Goal: Task Accomplishment & Management: Use online tool/utility

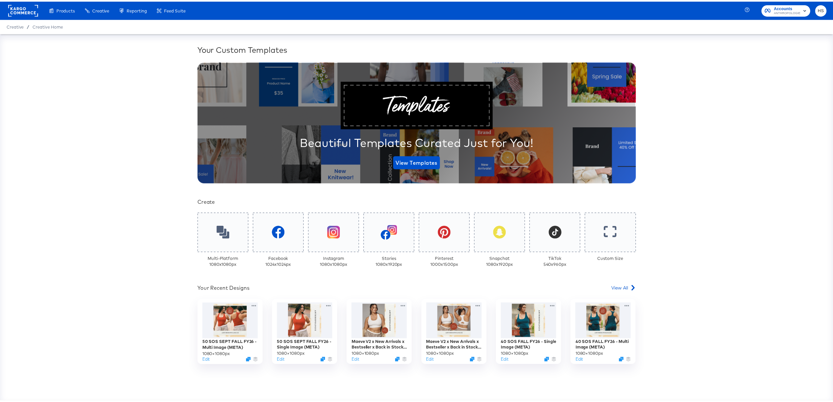
scroll to position [34, 0]
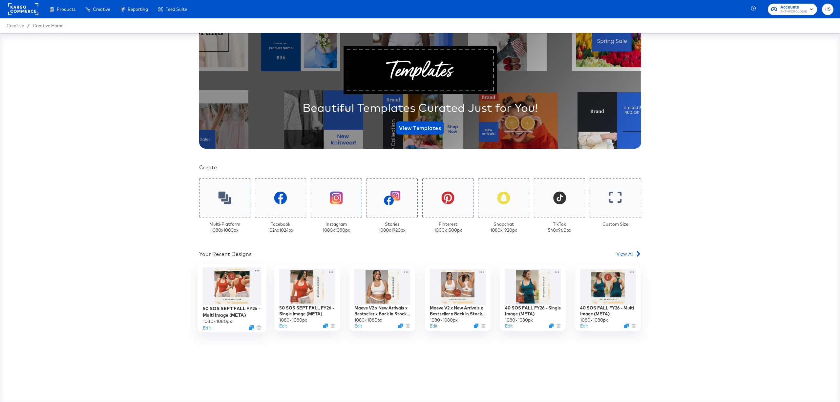
click at [228, 244] on div at bounding box center [231, 286] width 59 height 38
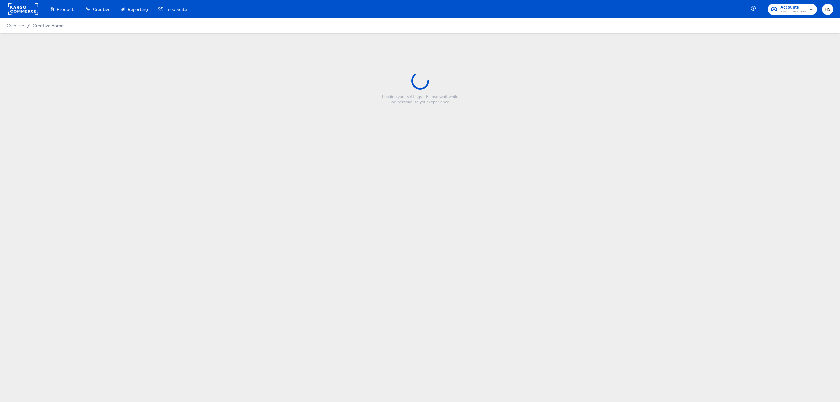
type input "50 SOS SEPT FALL FY26 - Multi Image (META)"
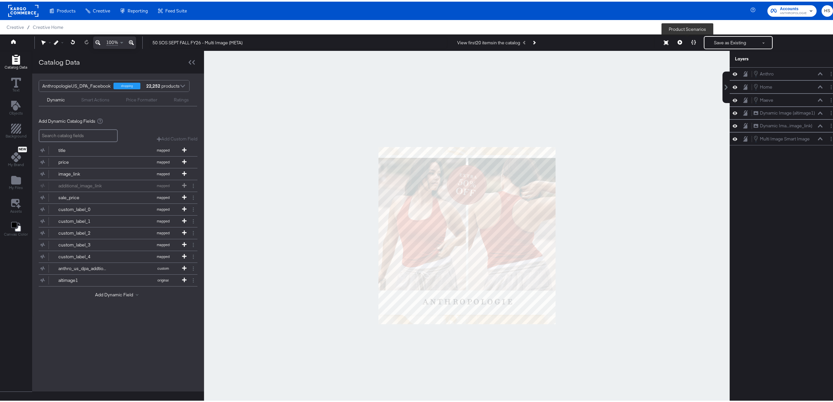
click at [560, 40] on icon at bounding box center [693, 40] width 5 height 5
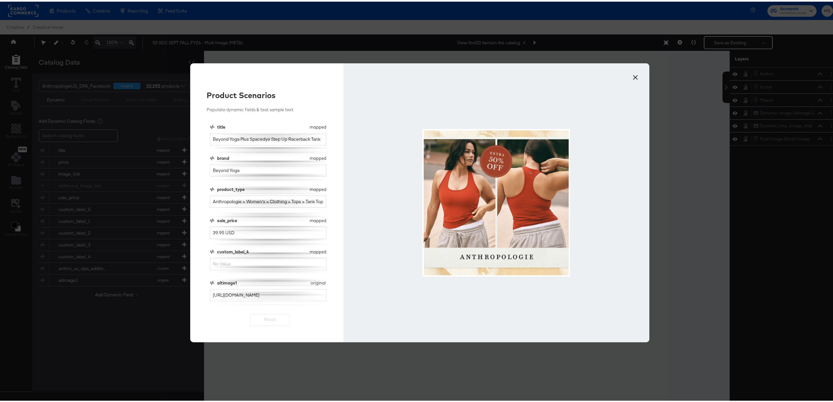
click at [560, 76] on button "×" at bounding box center [635, 74] width 12 height 12
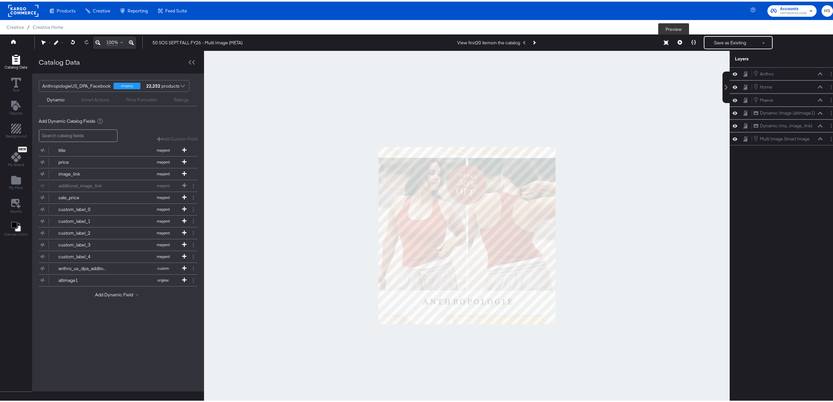
click at [560, 40] on icon at bounding box center [680, 40] width 5 height 5
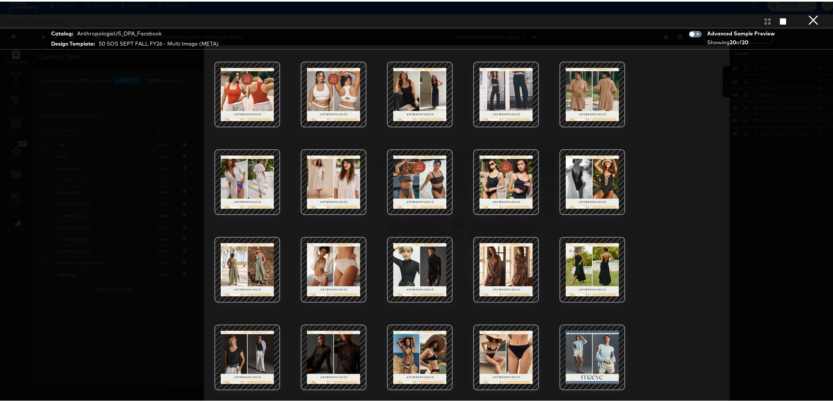
scroll to position [17, 0]
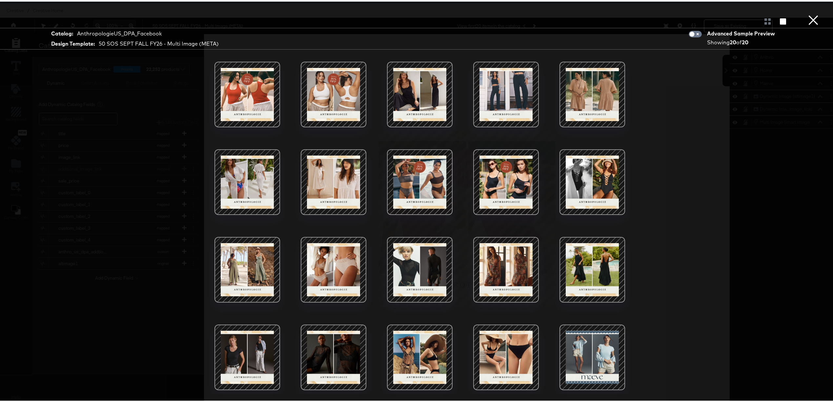
click at [421, 180] on div at bounding box center [420, 181] width 56 height 56
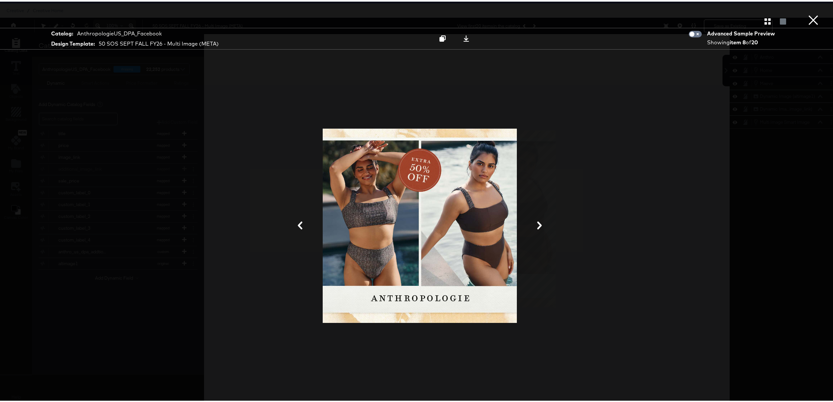
click at [560, 155] on div at bounding box center [420, 224] width 492 height 336
click at [560, 13] on button "×" at bounding box center [813, 6] width 13 height 13
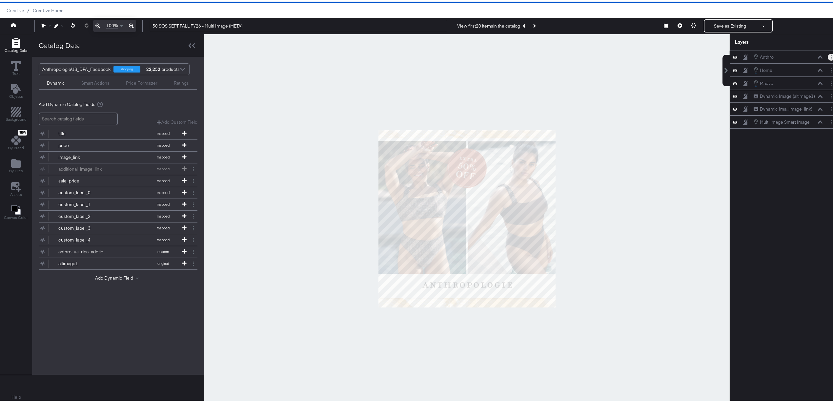
click at [560, 55] on button "Layer Options" at bounding box center [831, 55] width 7 height 7
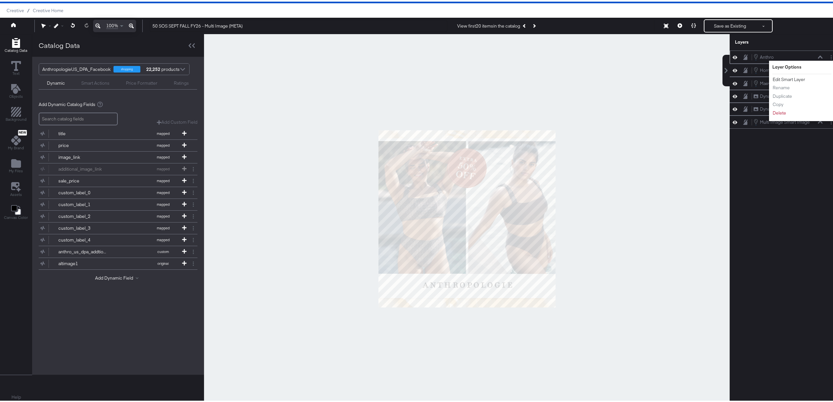
click at [560, 77] on button "Edit Smart Layer" at bounding box center [788, 77] width 33 height 7
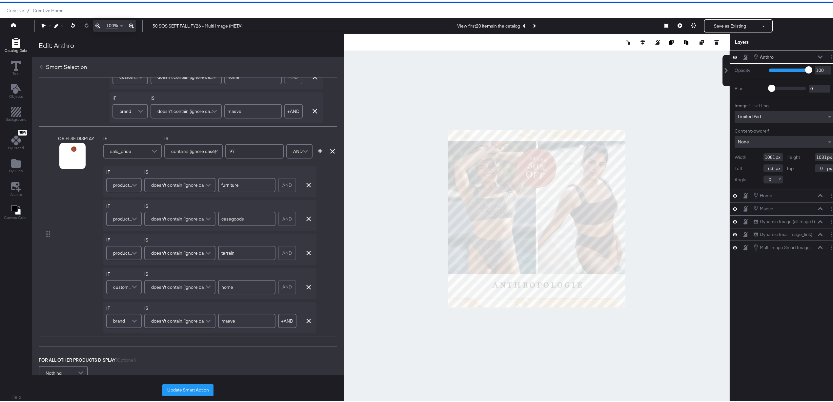
scroll to position [167, 0]
click at [191, 244] on button "Update Smart Action" at bounding box center [187, 388] width 51 height 12
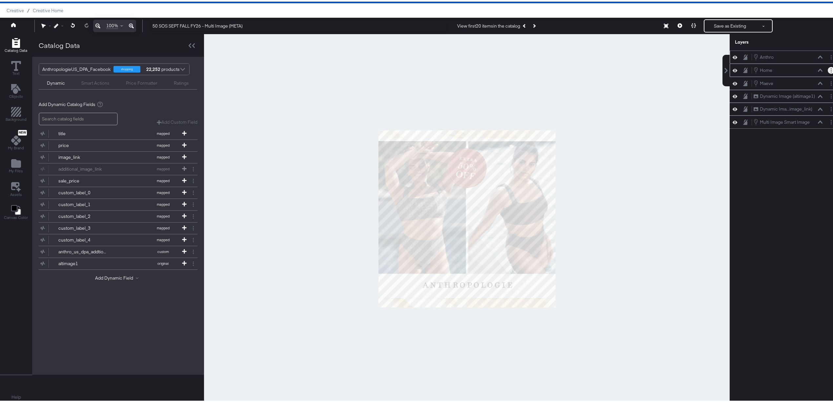
click at [560, 70] on button "Layer Options" at bounding box center [831, 68] width 7 height 7
click at [560, 91] on button "Edit Smart Layer" at bounding box center [788, 91] width 33 height 7
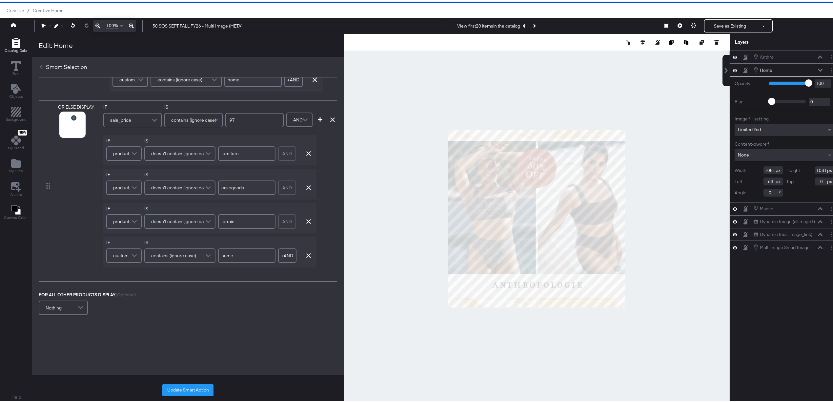
scroll to position [165, 0]
click at [171, 244] on button "Update Smart Action" at bounding box center [187, 388] width 51 height 12
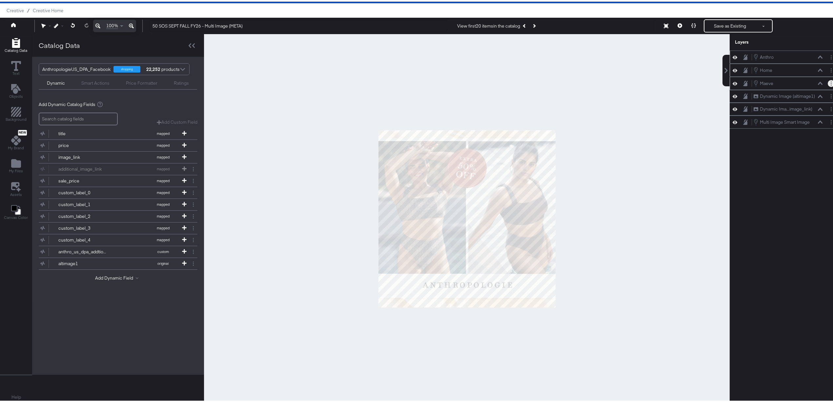
click at [560, 83] on icon "Layer Options" at bounding box center [831, 82] width 1 height 4
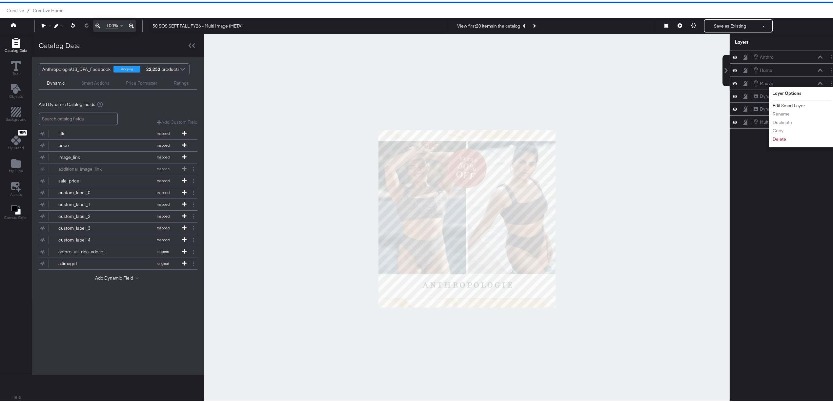
click at [560, 105] on button "Edit Smart Layer" at bounding box center [788, 104] width 33 height 7
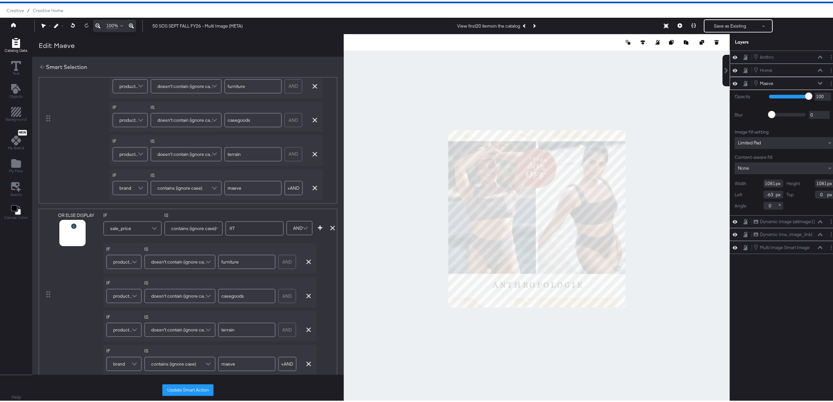
scroll to position [200, 0]
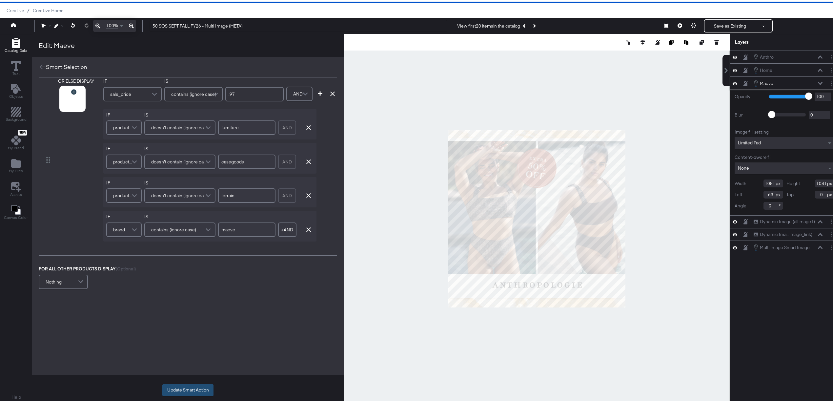
click at [176, 244] on button "Update Smart Action" at bounding box center [187, 388] width 51 height 12
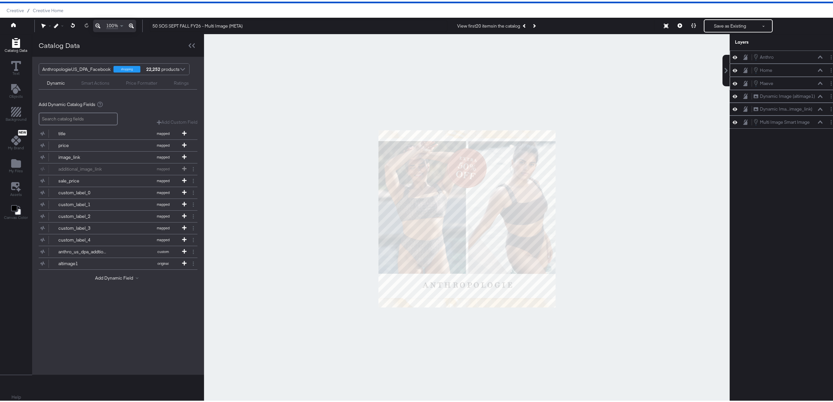
click at [560, 22] on icon at bounding box center [693, 24] width 5 height 5
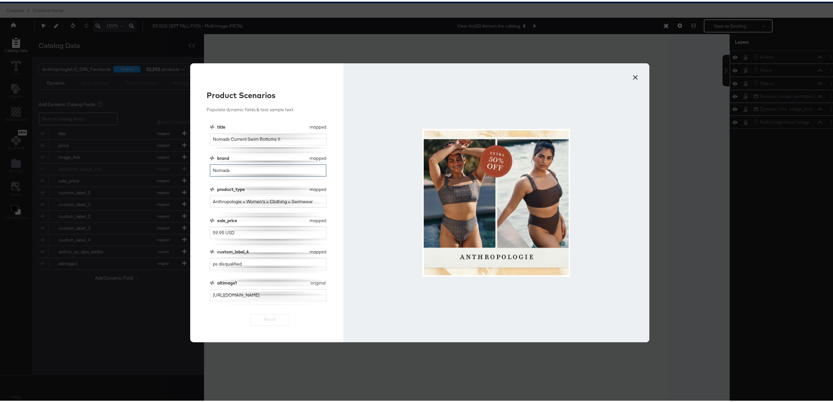
click at [247, 170] on input "Nomads" at bounding box center [268, 169] width 116 height 12
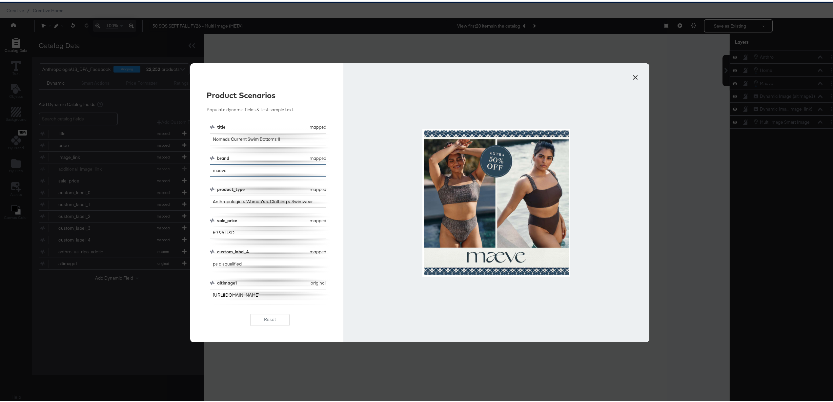
type input "maeve"
click at [243, 244] on input "ps disqualified" at bounding box center [268, 262] width 116 height 12
type input "home"
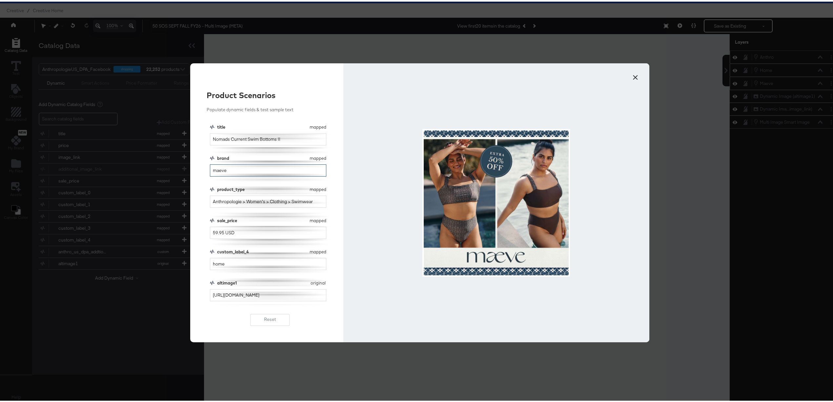
click at [238, 166] on input "maeve" at bounding box center [268, 169] width 116 height 12
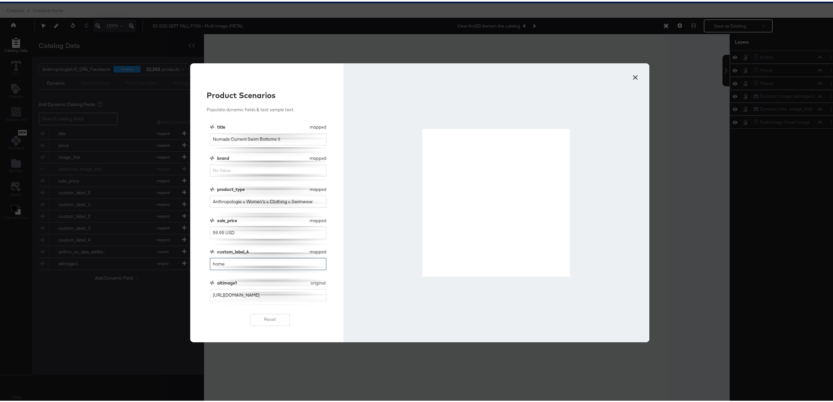
click at [230, 244] on input "home" at bounding box center [268, 262] width 116 height 12
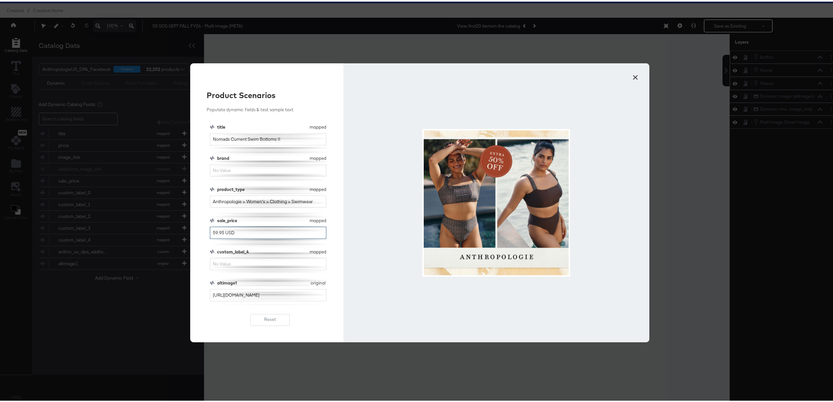
click at [219, 232] on input "59.95 USD" at bounding box center [268, 231] width 116 height 12
type input "59. USD"
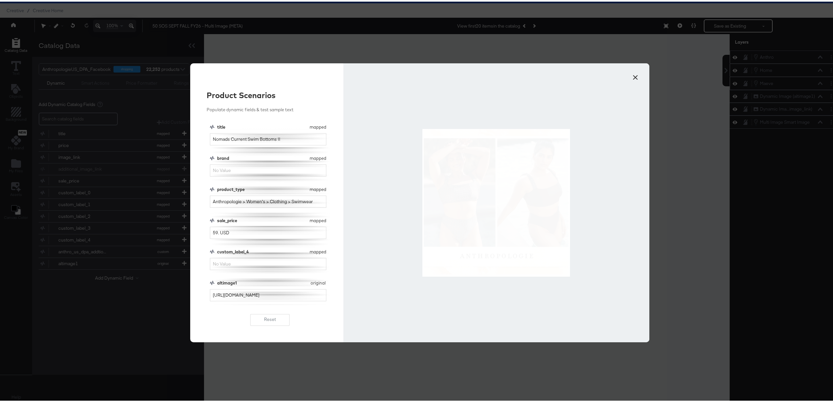
click at [560, 77] on button "×" at bounding box center [635, 74] width 12 height 12
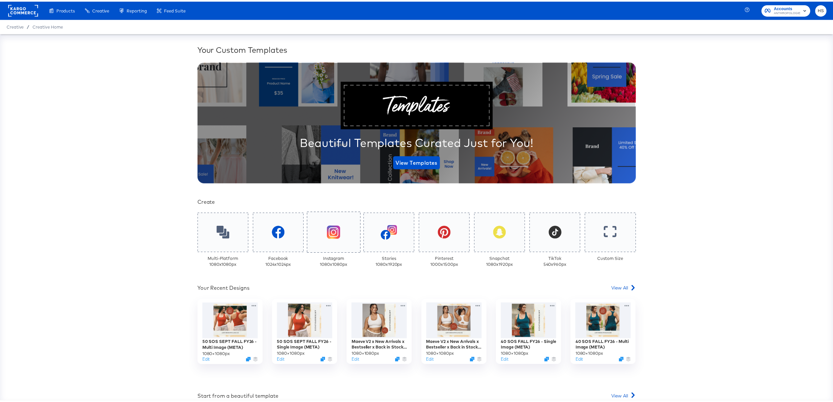
scroll to position [74, 0]
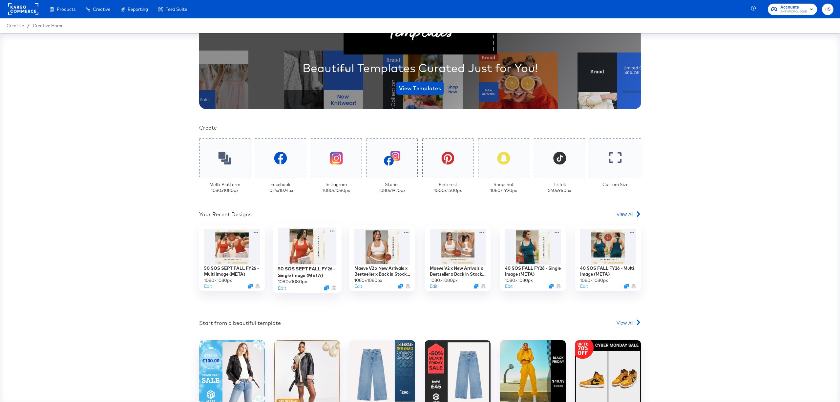
click at [302, 236] on div at bounding box center [307, 246] width 59 height 38
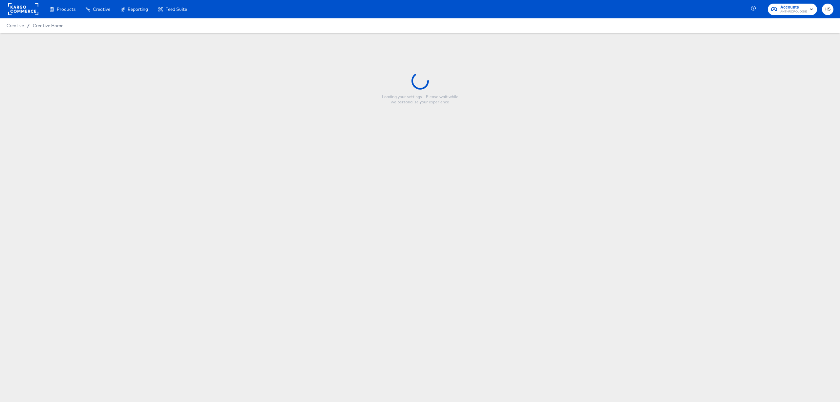
type input "50 SOS SEPT FALL FY26 - Single Image (META)"
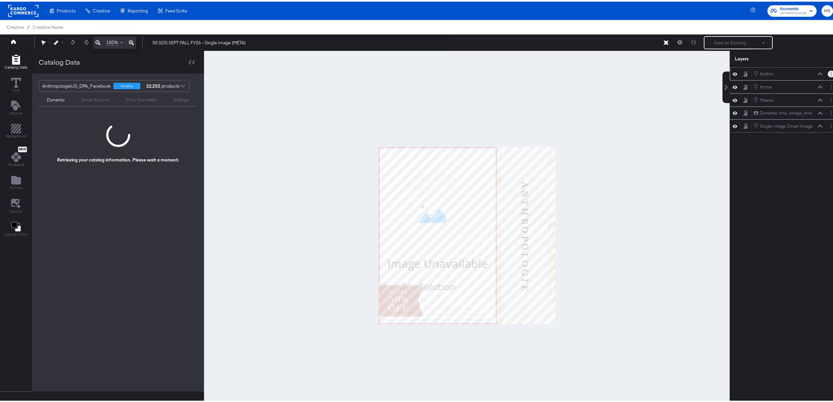
click at [560, 71] on button "Layer Options" at bounding box center [831, 72] width 7 height 7
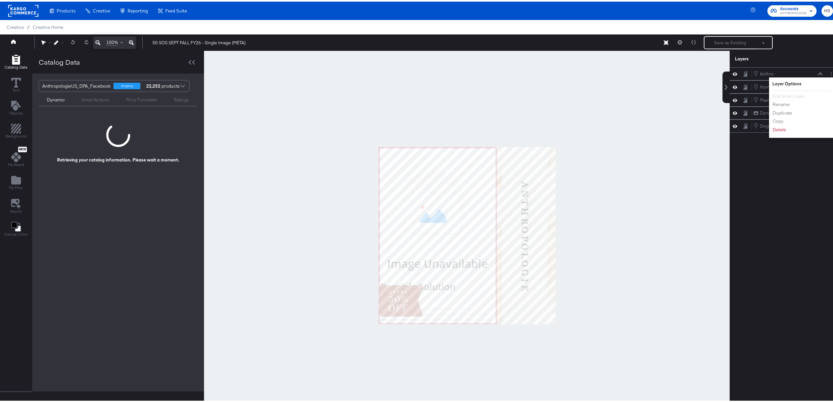
click at [560, 126] on div at bounding box center [467, 233] width 526 height 369
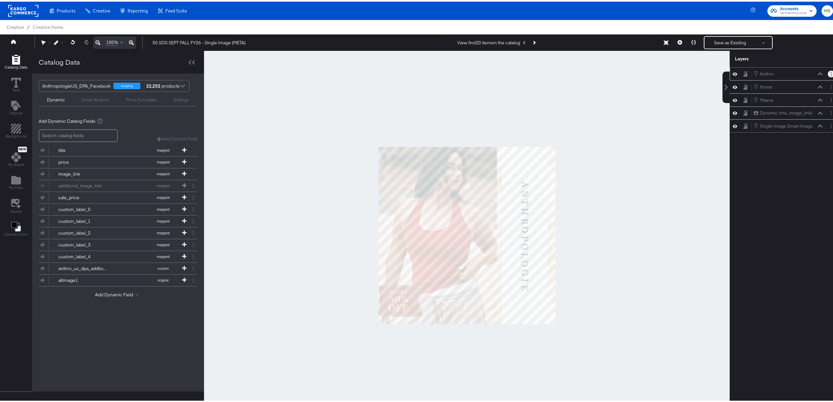
click at [560, 72] on icon "Layer Options" at bounding box center [831, 72] width 1 height 4
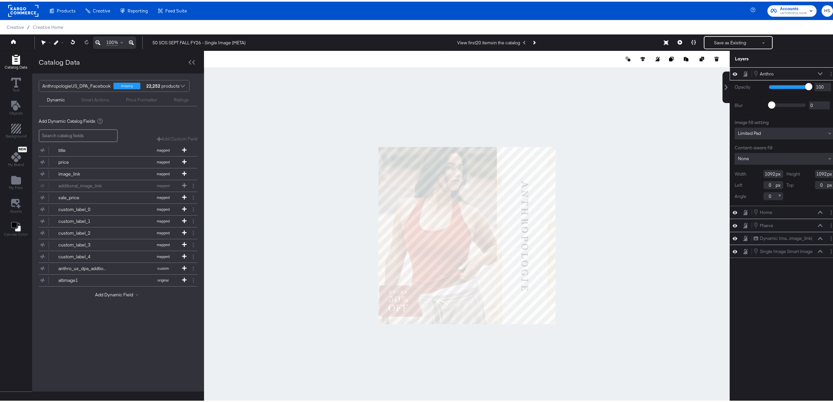
click at [271, 214] on div at bounding box center [467, 233] width 526 height 369
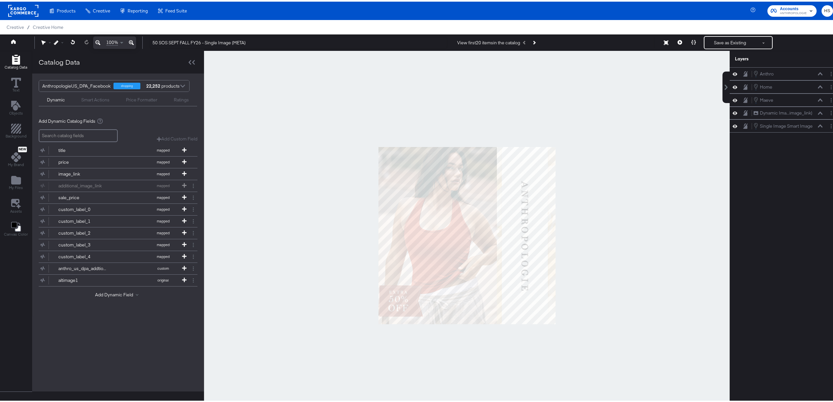
click at [132, 40] on icon at bounding box center [131, 41] width 5 height 8
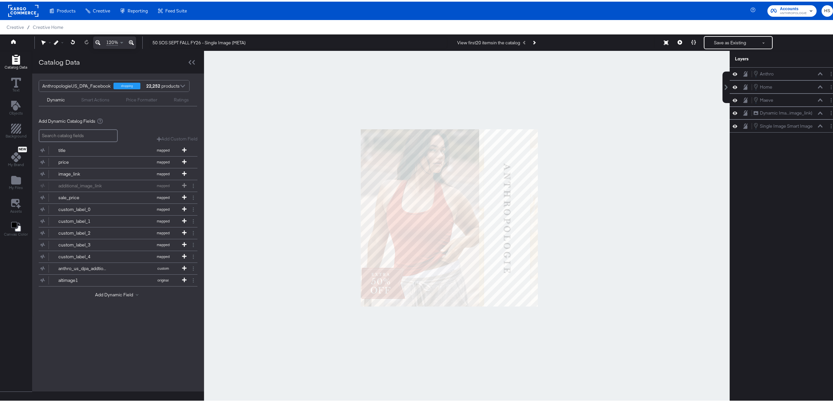
click at [132, 40] on icon at bounding box center [131, 41] width 5 height 8
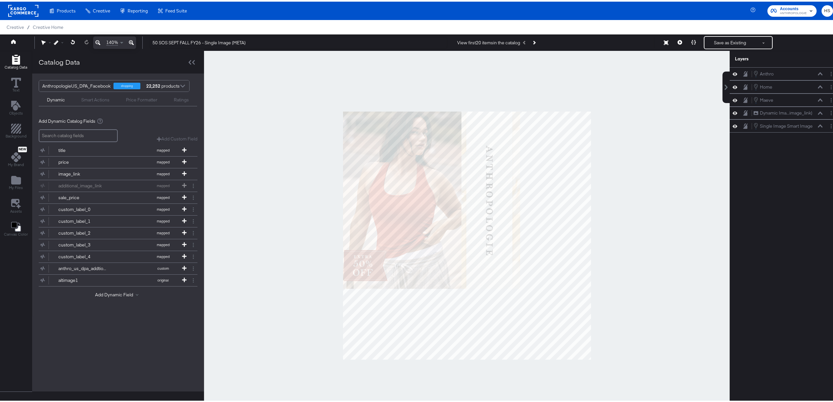
click at [132, 40] on icon at bounding box center [131, 41] width 5 height 8
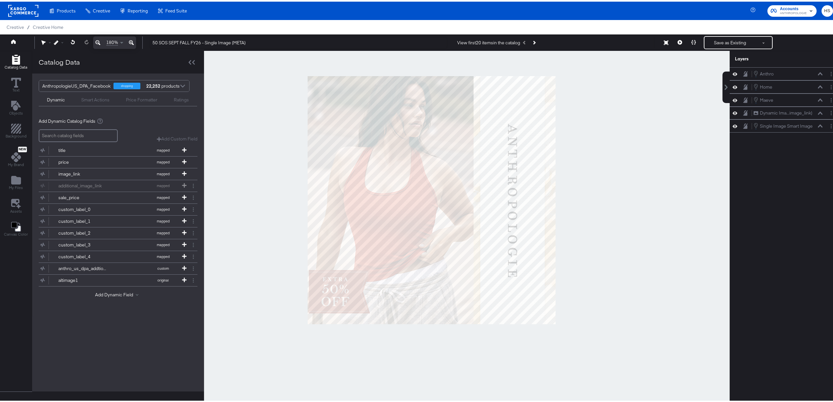
click at [132, 40] on icon at bounding box center [131, 41] width 5 height 8
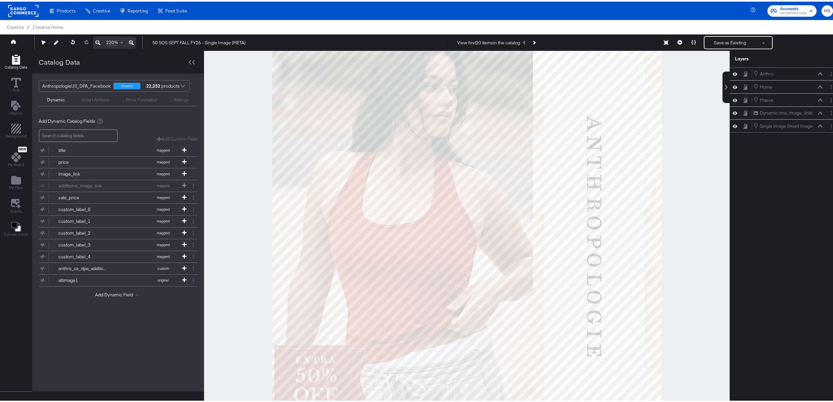
scroll to position [17, 0]
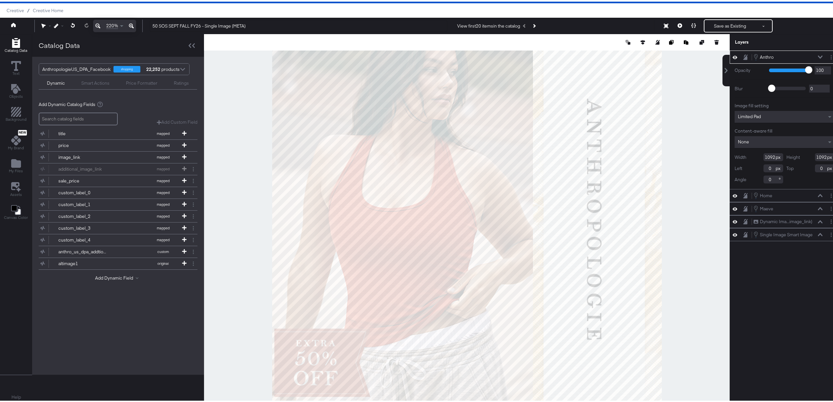
type input "-1"
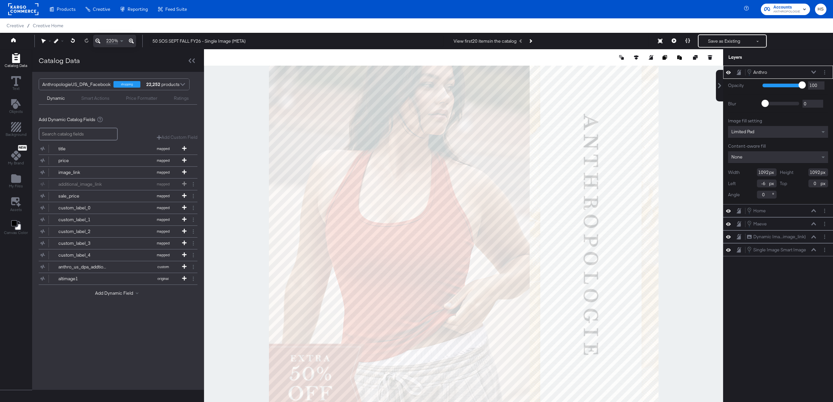
click at [226, 347] on div at bounding box center [463, 233] width 519 height 369
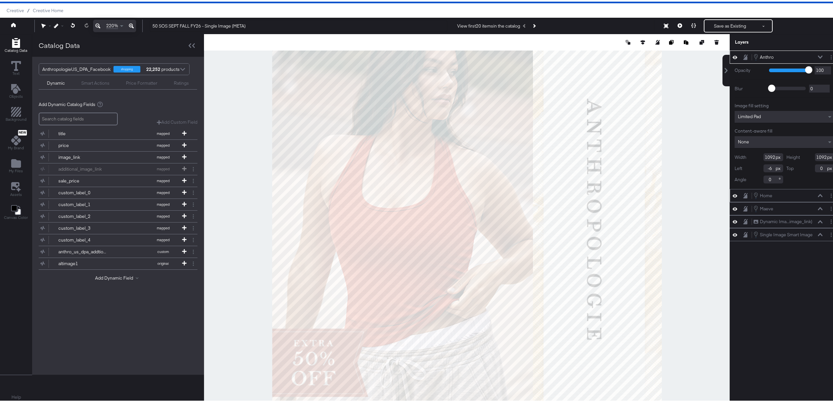
click at [818, 192] on button at bounding box center [820, 194] width 5 height 4
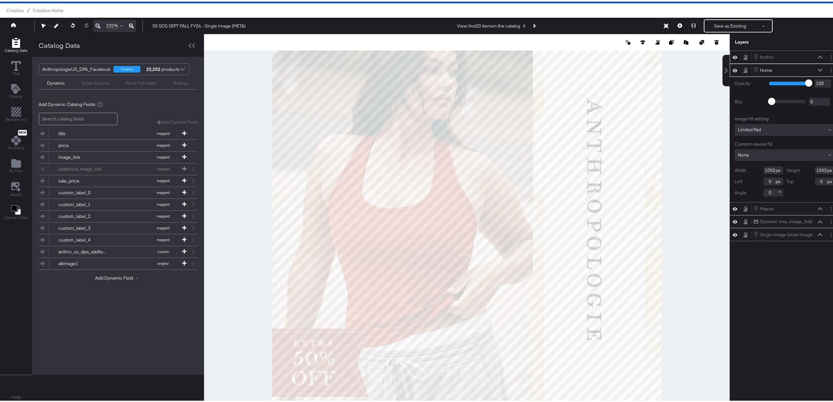
click at [818, 54] on icon at bounding box center [820, 55] width 5 height 3
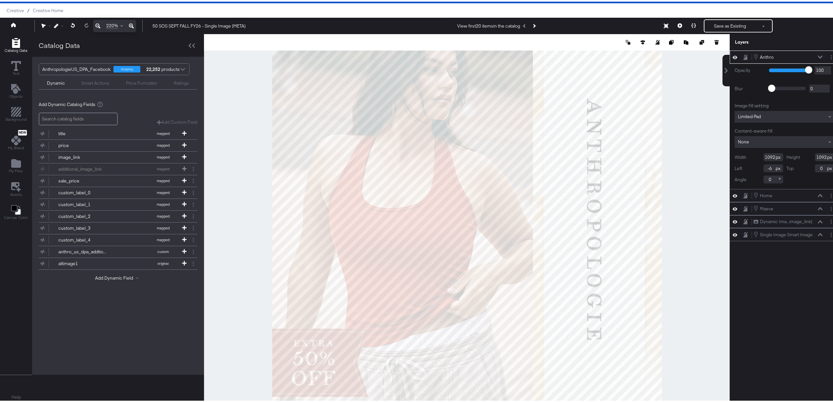
click at [818, 55] on icon at bounding box center [820, 55] width 5 height 3
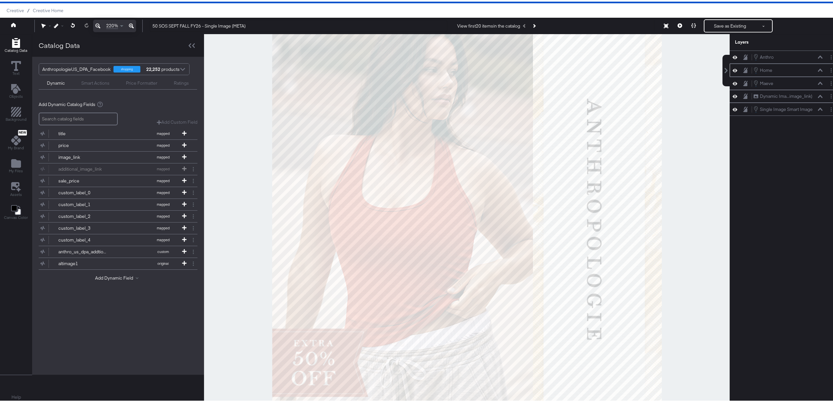
click at [818, 70] on icon at bounding box center [820, 68] width 5 height 3
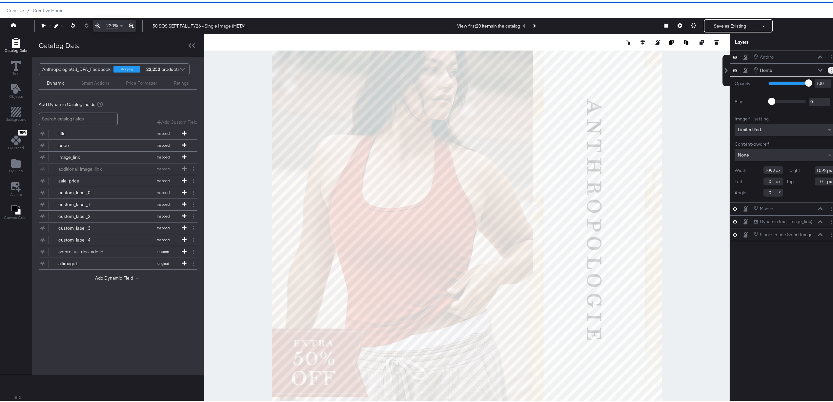
click at [831, 70] on icon "Layer Options" at bounding box center [831, 69] width 1 height 4
click at [789, 88] on button "Edit Smart Layer" at bounding box center [788, 91] width 33 height 7
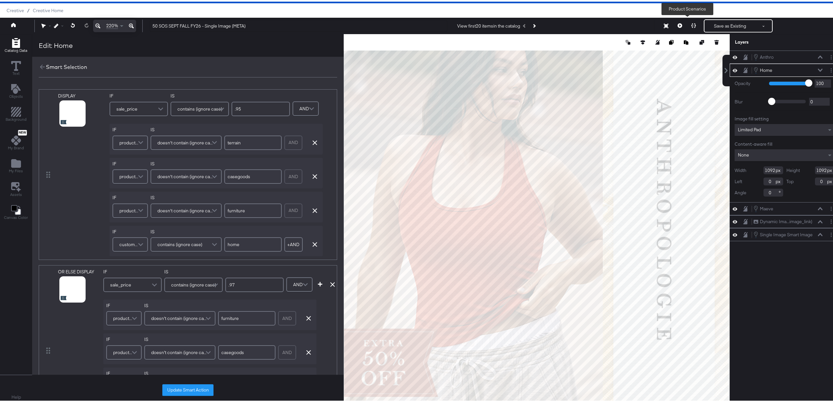
click at [691, 24] on icon at bounding box center [693, 24] width 5 height 5
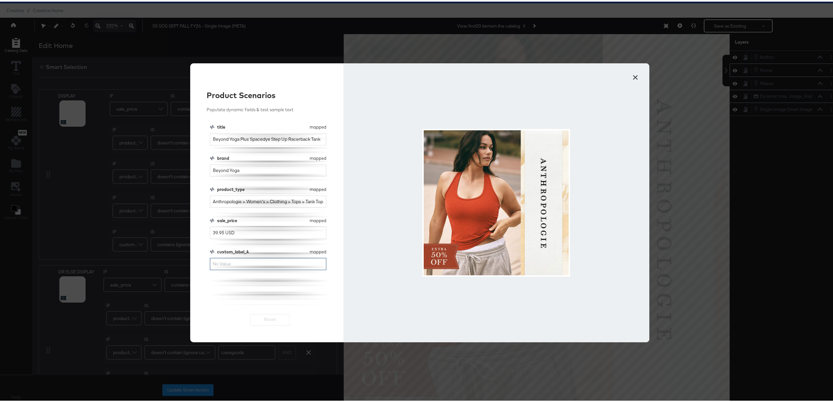
click at [243, 262] on input "custom_label_4" at bounding box center [268, 262] width 116 height 12
type input "home"
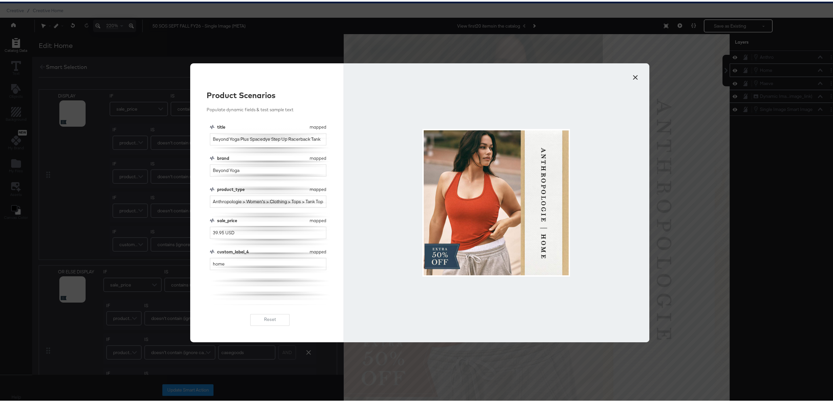
click at [633, 76] on button "×" at bounding box center [635, 74] width 12 height 12
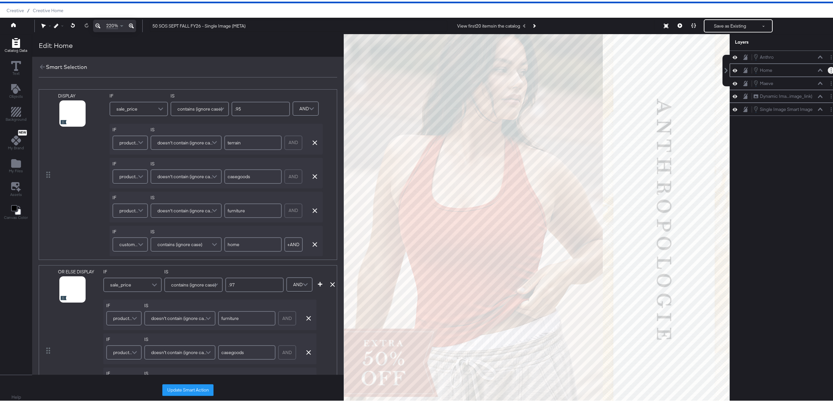
click at [831, 70] on icon "Layer Options" at bounding box center [831, 69] width 1 height 4
click at [764, 71] on div "Home" at bounding box center [766, 69] width 12 height 6
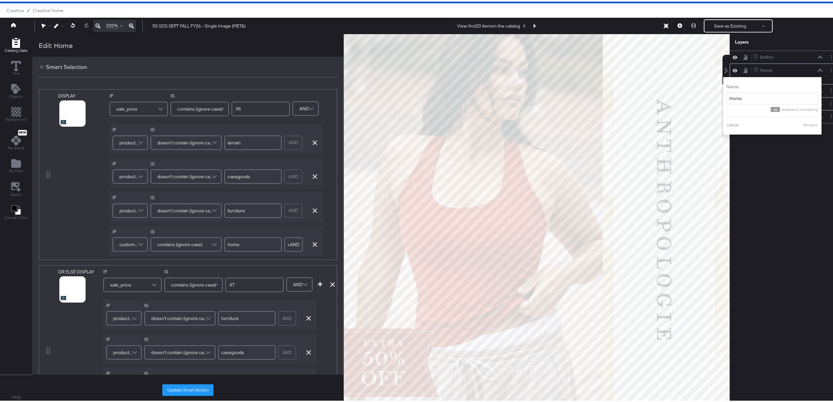
click at [818, 68] on icon at bounding box center [820, 68] width 5 height 3
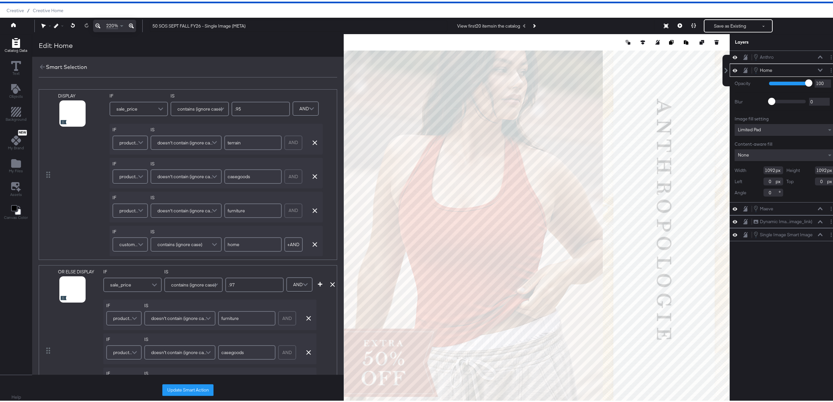
click at [764, 177] on input "0" at bounding box center [773, 180] width 20 height 8
type input "-6"
click at [818, 70] on icon at bounding box center [820, 68] width 5 height 3
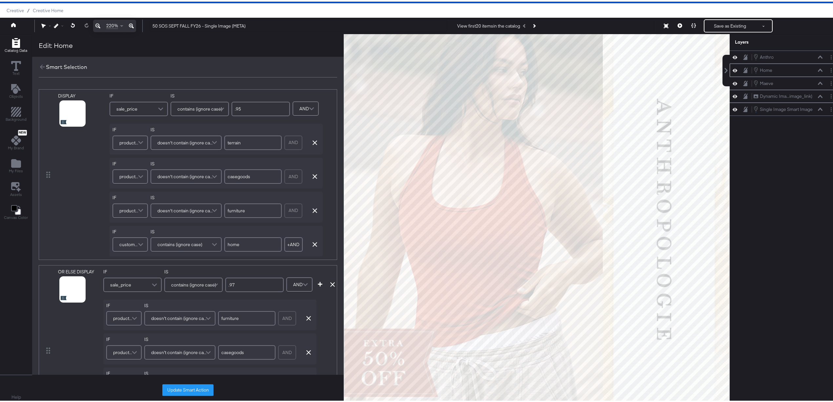
click at [818, 69] on div "Home Home" at bounding box center [789, 68] width 73 height 7
click at [814, 72] on div "Home Home" at bounding box center [788, 68] width 70 height 7
click at [818, 70] on icon at bounding box center [820, 68] width 5 height 3
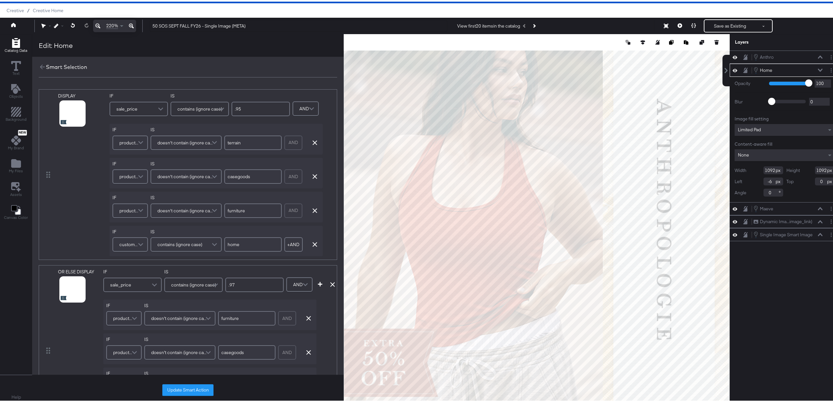
click at [818, 70] on icon at bounding box center [820, 68] width 5 height 3
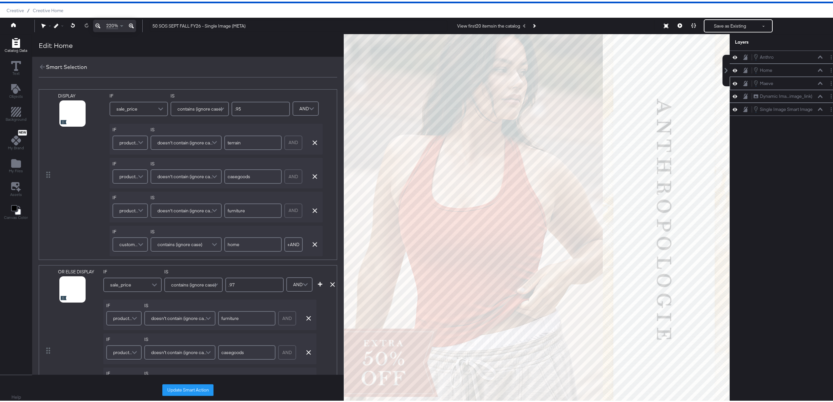
click at [818, 83] on icon at bounding box center [820, 81] width 5 height 3
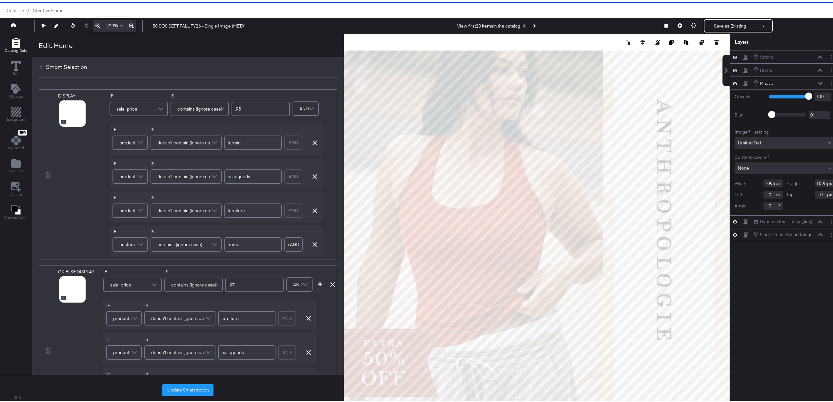
click at [764, 192] on input "0" at bounding box center [773, 193] width 20 height 8
type input "-6"
click at [753, 293] on div "[PERSON_NAME] Home Home [PERSON_NAME] Opacity 1 100 100 Blur 0 2000 0 Image fil…" at bounding box center [785, 220] width 110 height 343
click at [818, 83] on icon at bounding box center [820, 81] width 5 height 3
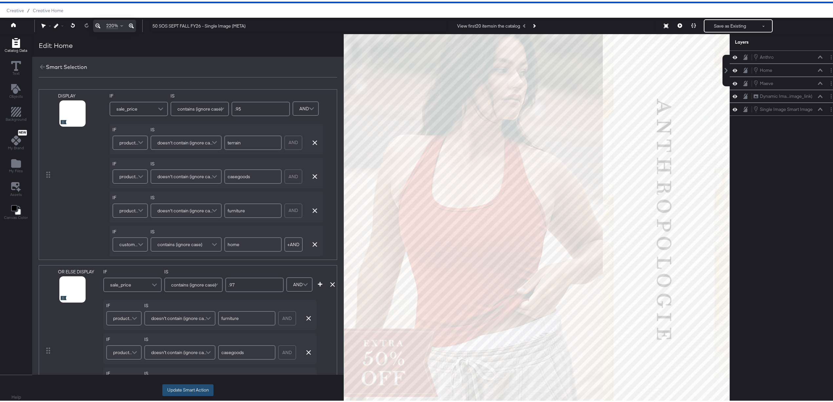
click at [184, 392] on button "Update Smart Action" at bounding box center [187, 388] width 51 height 12
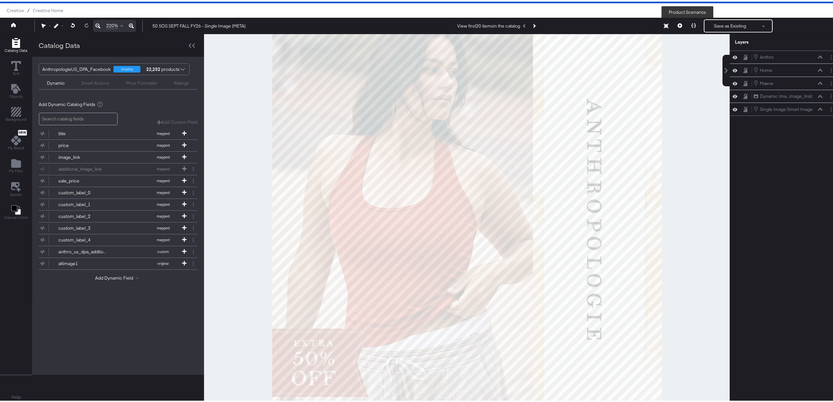
click at [687, 18] on button at bounding box center [694, 24] width 14 height 13
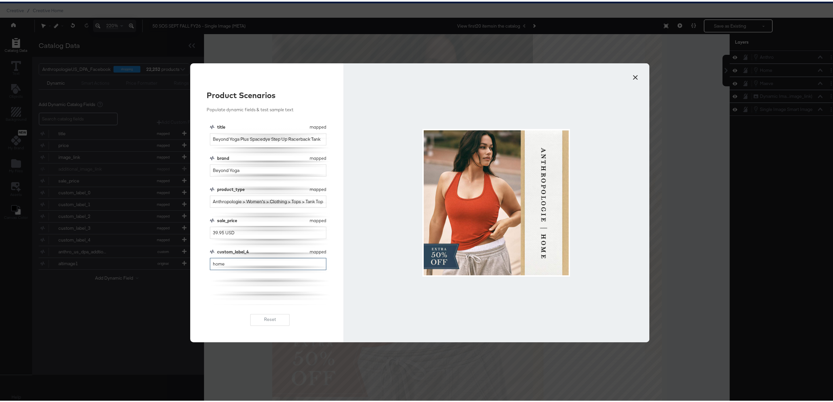
click at [246, 264] on input "home" at bounding box center [268, 262] width 116 height 12
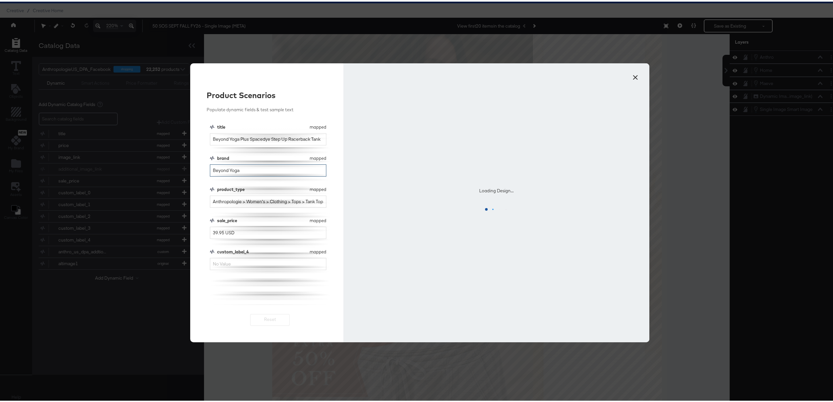
click at [251, 169] on input "Beyond Yoga" at bounding box center [268, 169] width 116 height 12
type input "maeve"
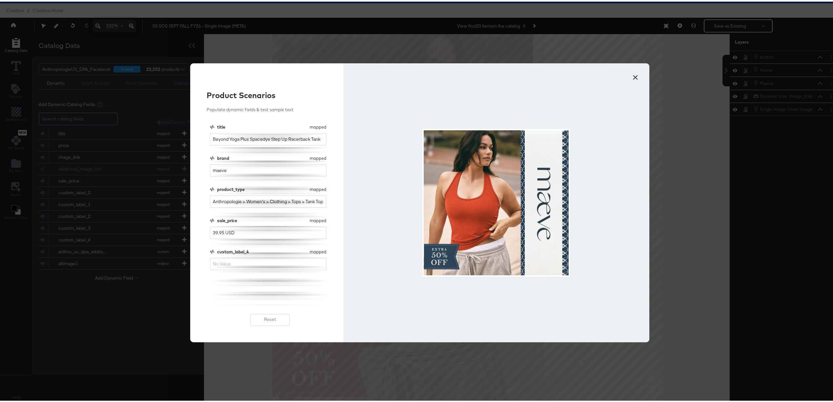
click at [630, 72] on button "×" at bounding box center [635, 74] width 12 height 12
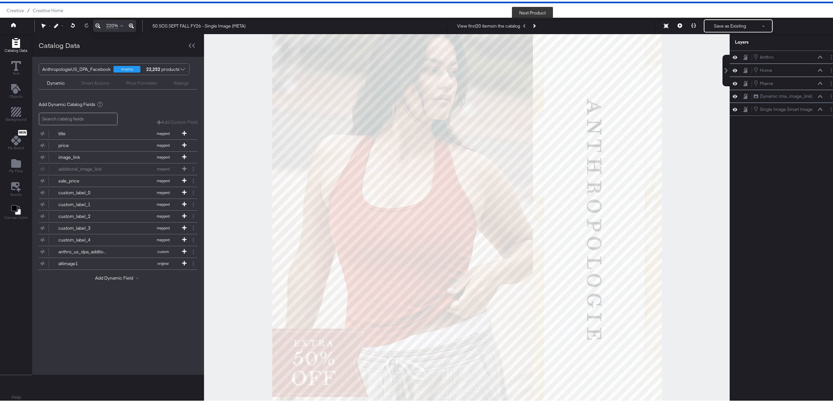
click at [532, 24] on icon "Next Product" at bounding box center [534, 24] width 4 height 4
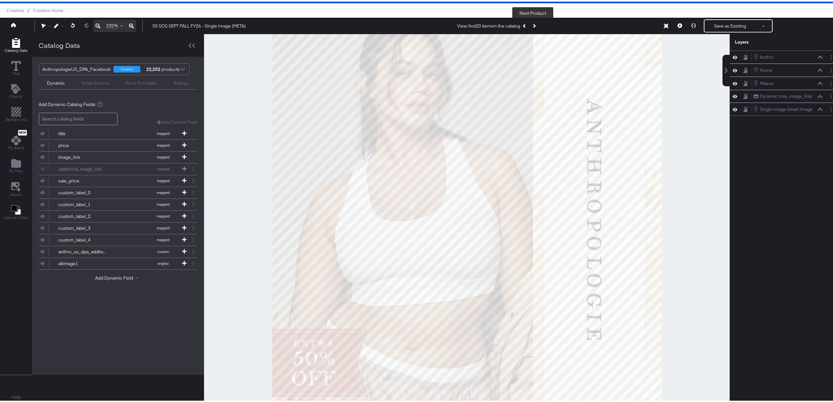
click at [532, 24] on icon "Next Product" at bounding box center [534, 24] width 4 height 4
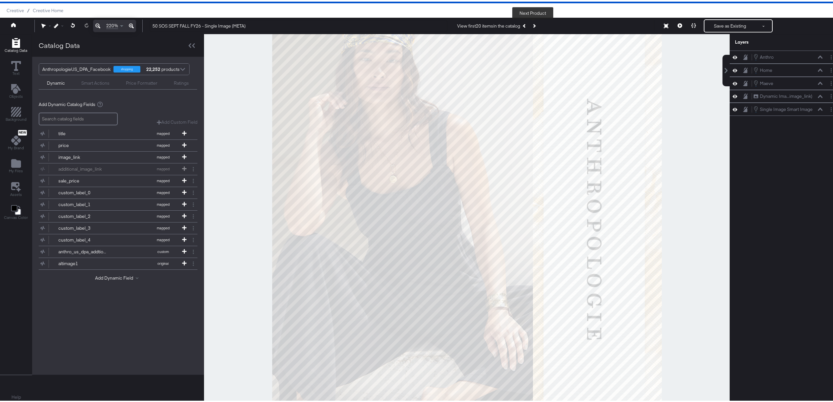
click at [532, 24] on icon "Next Product" at bounding box center [534, 24] width 4 height 4
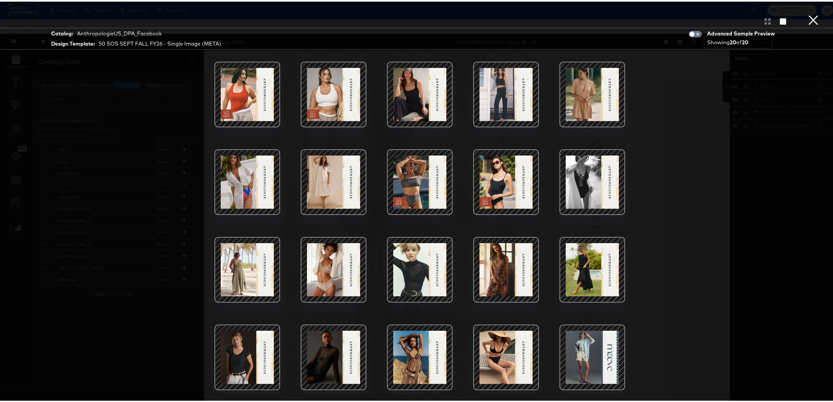
scroll to position [17, 0]
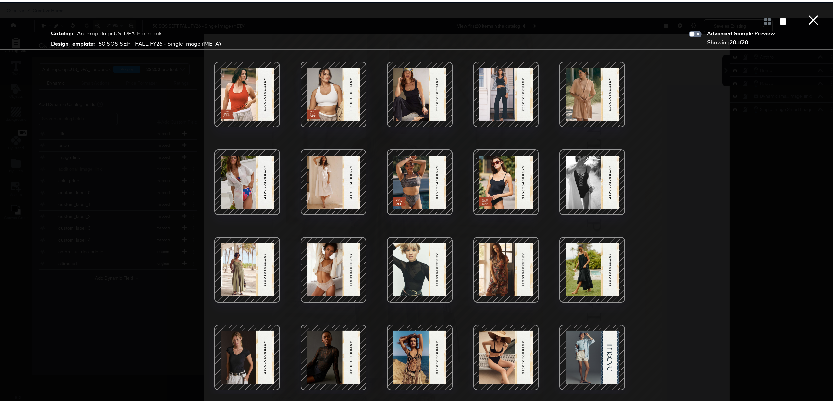
click at [807, 13] on button "×" at bounding box center [813, 6] width 13 height 13
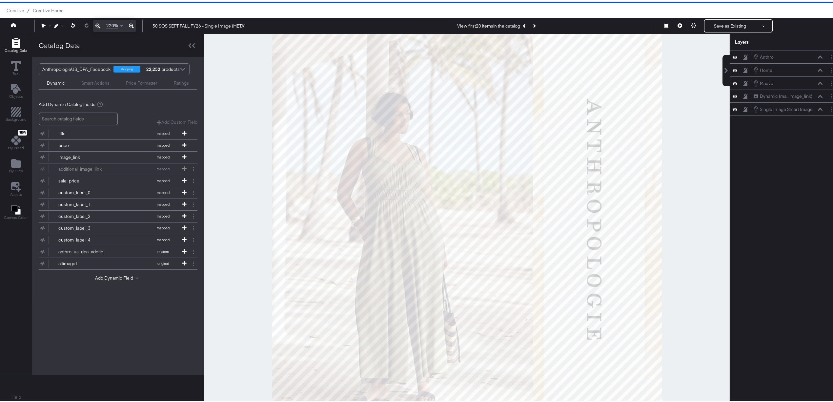
click at [818, 83] on icon at bounding box center [820, 81] width 5 height 3
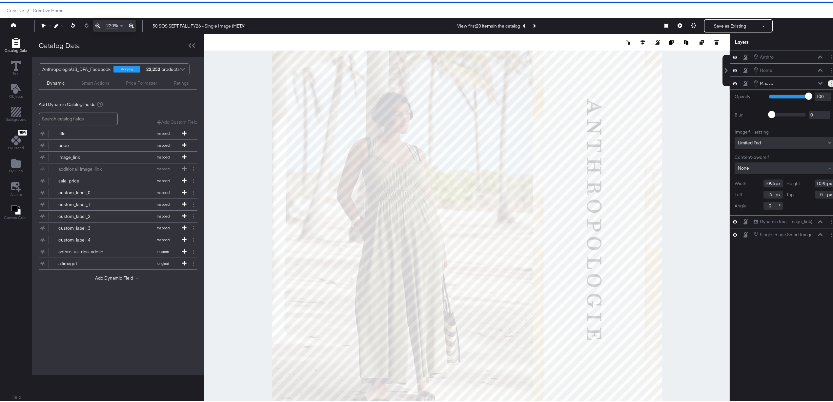
click at [828, 83] on button "Layer Options" at bounding box center [831, 81] width 7 height 7
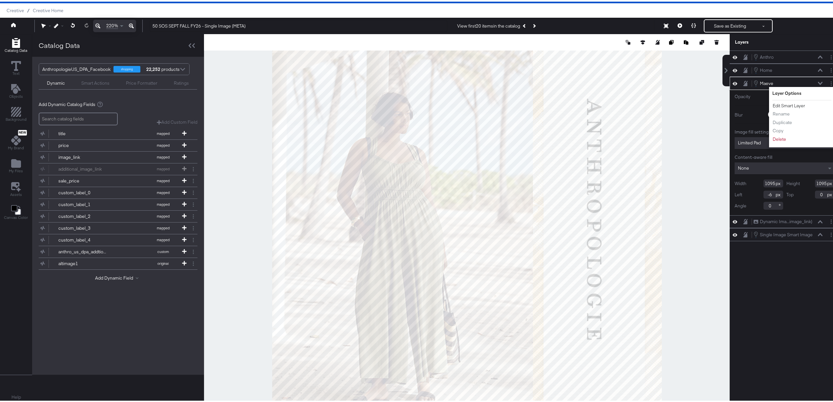
click at [787, 103] on button "Edit Smart Layer" at bounding box center [788, 104] width 33 height 7
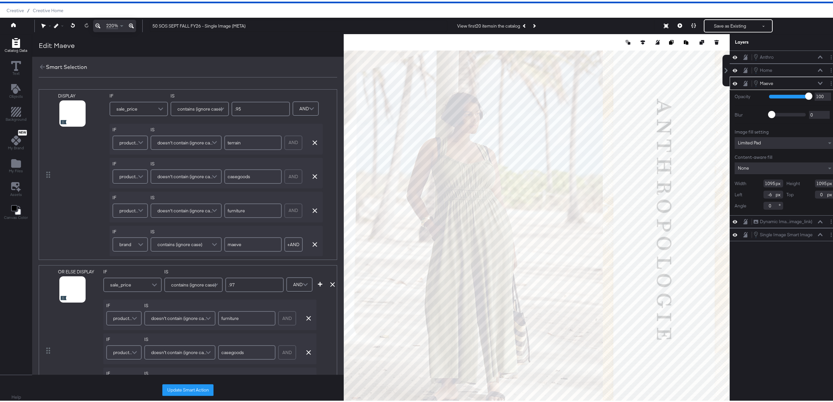
scroll to position [194, 0]
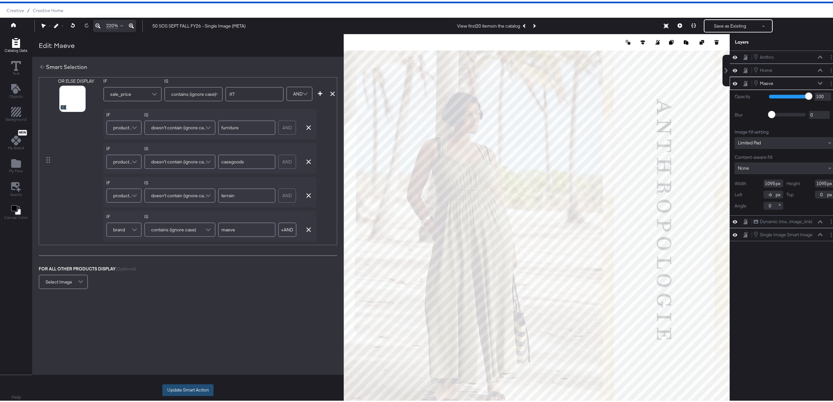
click at [181, 393] on button "Update Smart Action" at bounding box center [187, 388] width 51 height 12
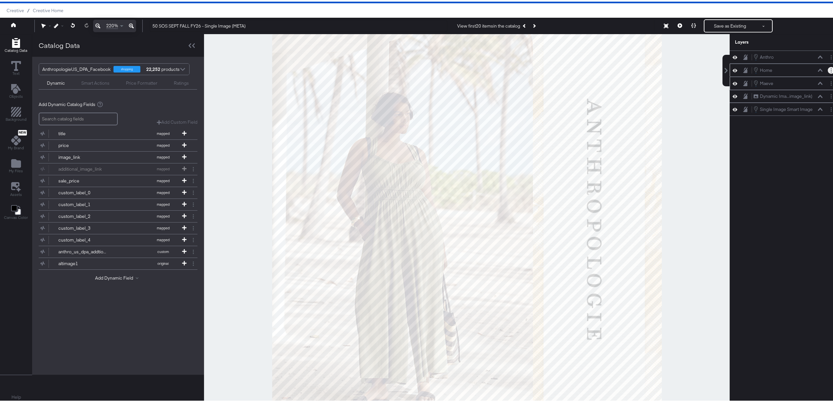
click at [828, 68] on button "Layer Options" at bounding box center [831, 68] width 7 height 7
click at [777, 91] on button "Edit Smart Layer" at bounding box center [788, 91] width 33 height 7
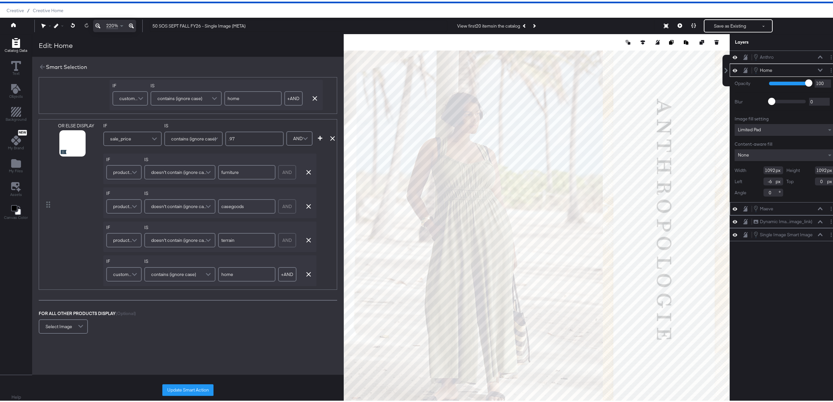
scroll to position [147, 0]
click at [203, 390] on button "Update Smart Action" at bounding box center [187, 388] width 51 height 12
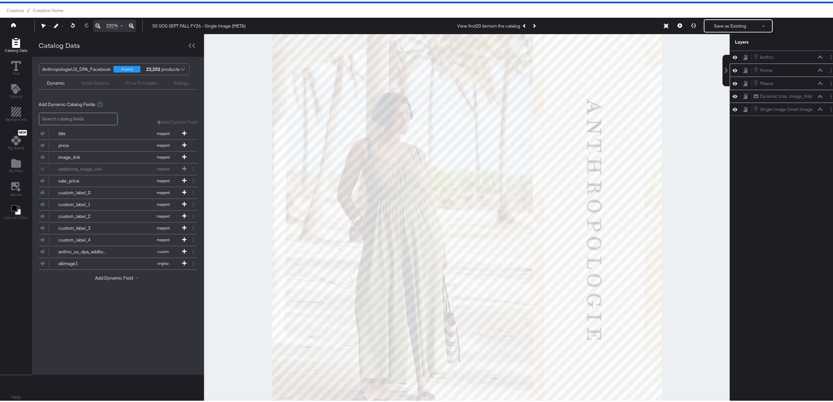
drag, startPoint x: 104, startPoint y: 0, endPoint x: 249, endPoint y: 81, distance: 165.9
click at [249, 81] on div at bounding box center [467, 216] width 526 height 369
click at [13, 24] on icon at bounding box center [13, 23] width 5 height 5
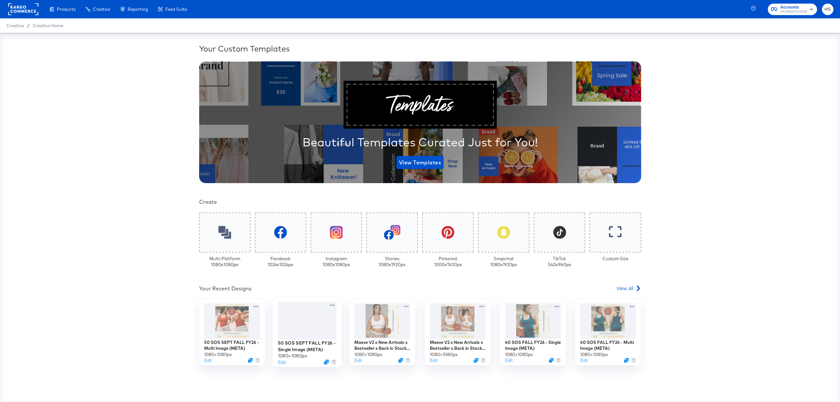
click at [312, 319] on div at bounding box center [307, 320] width 59 height 38
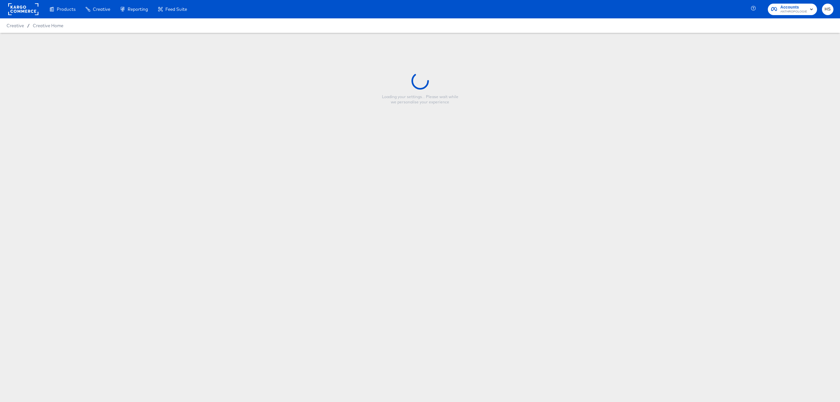
type input "50 SOS SEPT FALL FY26 - Single Image (META)"
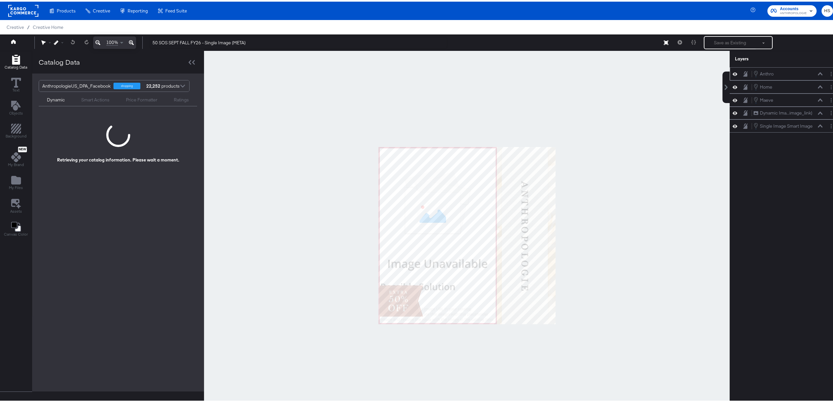
click at [818, 74] on icon at bounding box center [820, 72] width 5 height 3
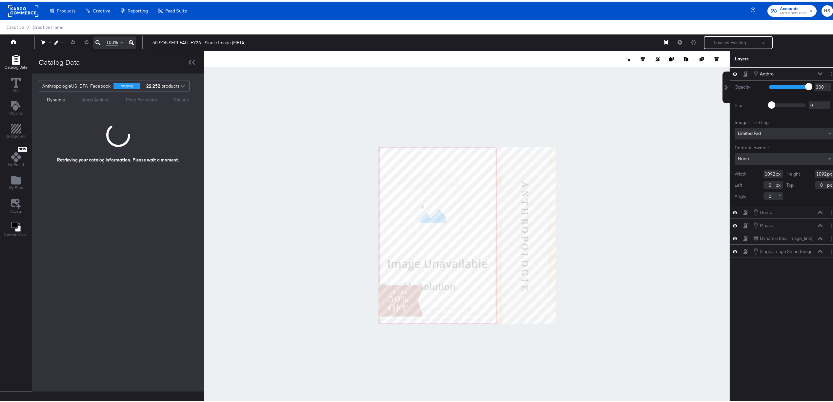
click at [664, 257] on div at bounding box center [467, 233] width 526 height 369
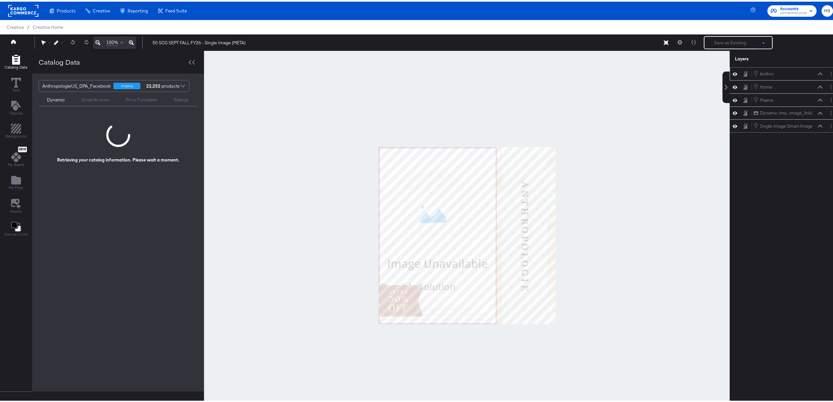
click at [818, 72] on icon at bounding box center [820, 72] width 5 height 3
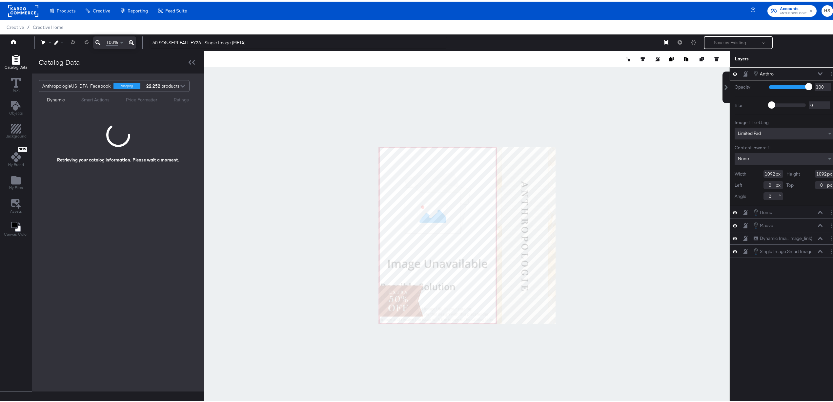
click at [766, 182] on input "0" at bounding box center [773, 183] width 20 height 8
type input "-6"
click at [814, 69] on div "[PERSON_NAME]" at bounding box center [788, 72] width 70 height 7
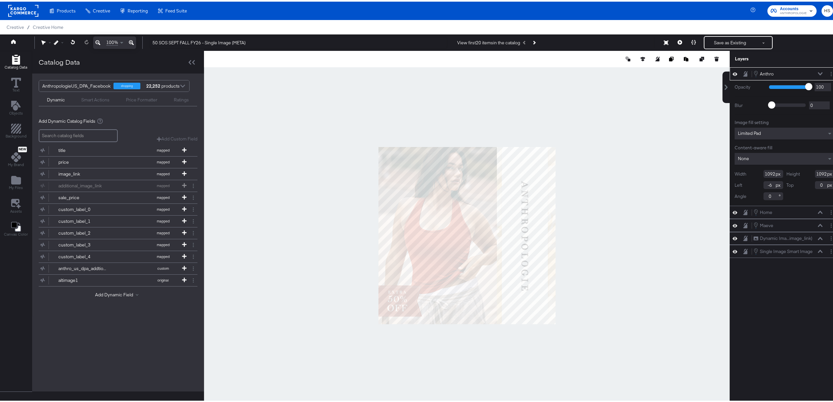
click at [818, 71] on icon at bounding box center [820, 72] width 5 height 3
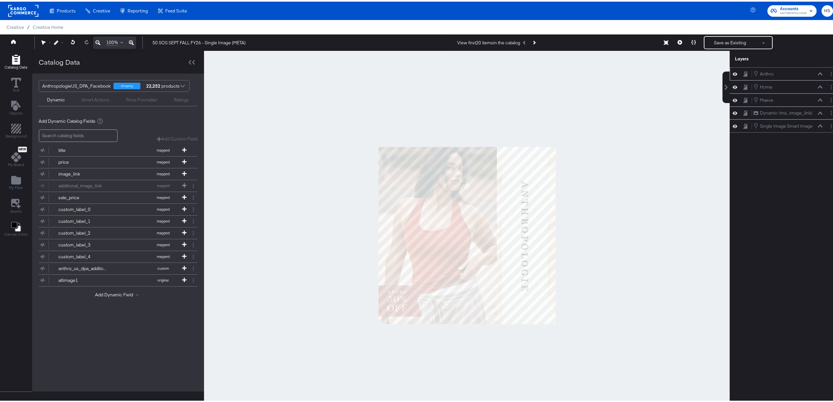
click at [818, 74] on icon at bounding box center [820, 72] width 5 height 3
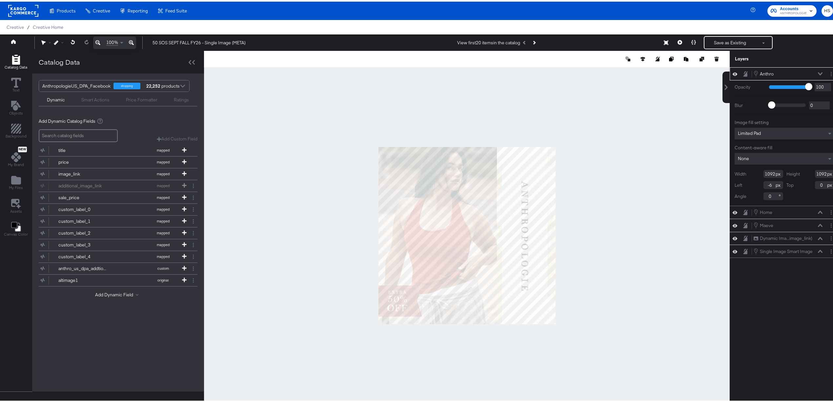
click at [818, 74] on icon at bounding box center [820, 72] width 5 height 3
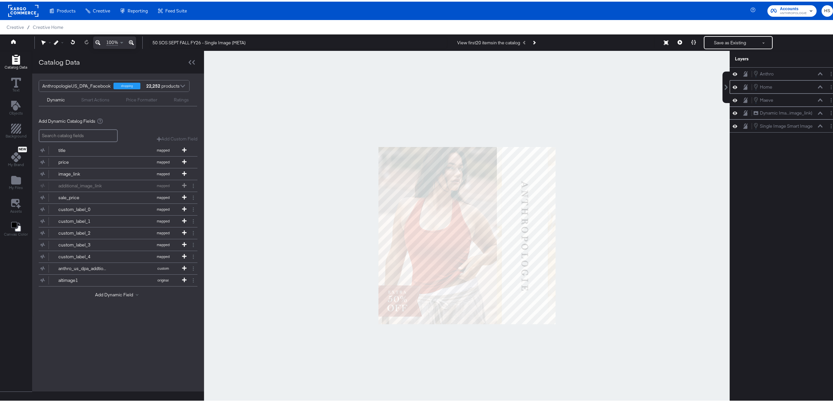
click at [814, 88] on div "Home Home" at bounding box center [788, 85] width 70 height 7
click at [818, 87] on icon at bounding box center [820, 85] width 5 height 3
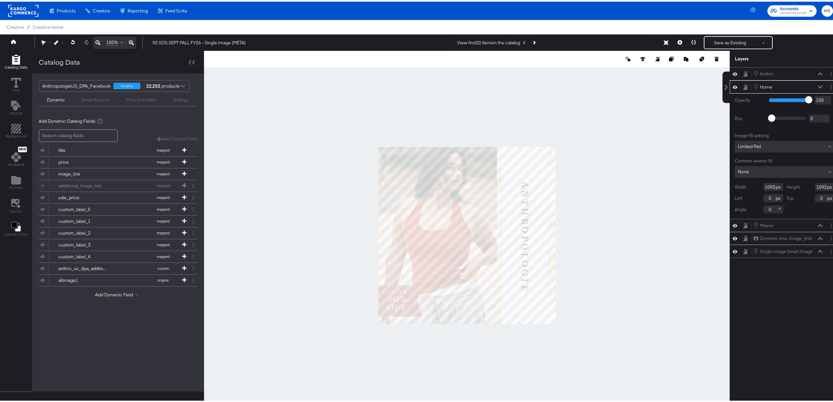
click at [765, 194] on input "0" at bounding box center [773, 197] width 20 height 8
type input "-6"
click at [772, 265] on div "[PERSON_NAME] Home Home Opacity 1 100 100 Blur 0 2000 0 Image fill setting Limi…" at bounding box center [785, 237] width 110 height 343
click at [818, 86] on icon at bounding box center [820, 85] width 5 height 3
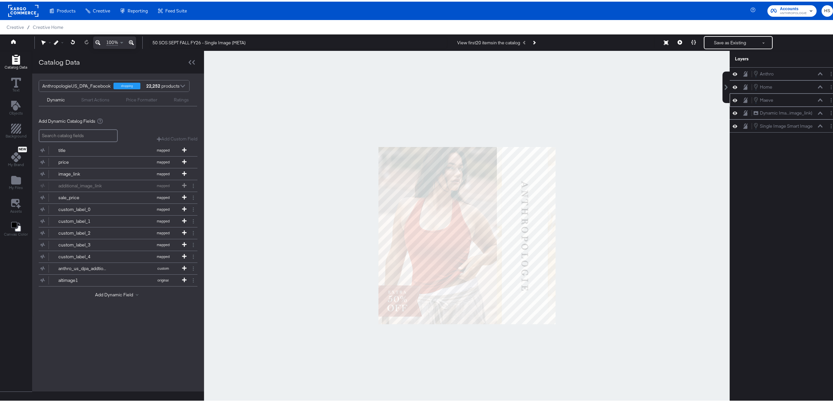
click at [818, 100] on icon at bounding box center [820, 98] width 5 height 3
click at [828, 102] on button "Layer Options" at bounding box center [831, 98] width 7 height 7
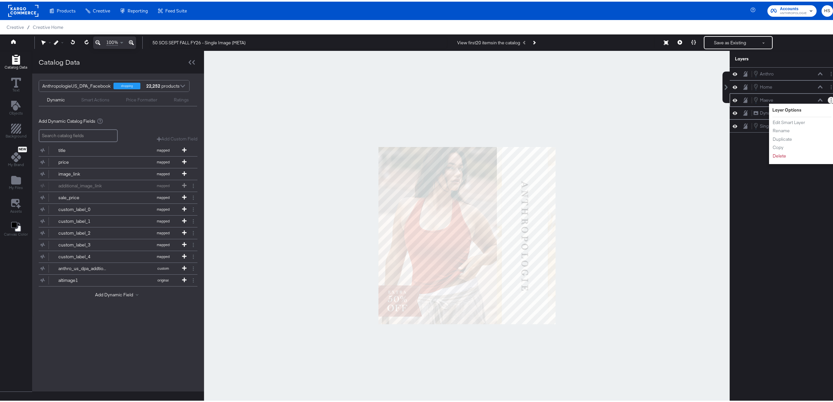
click at [818, 100] on icon at bounding box center [820, 98] width 5 height 3
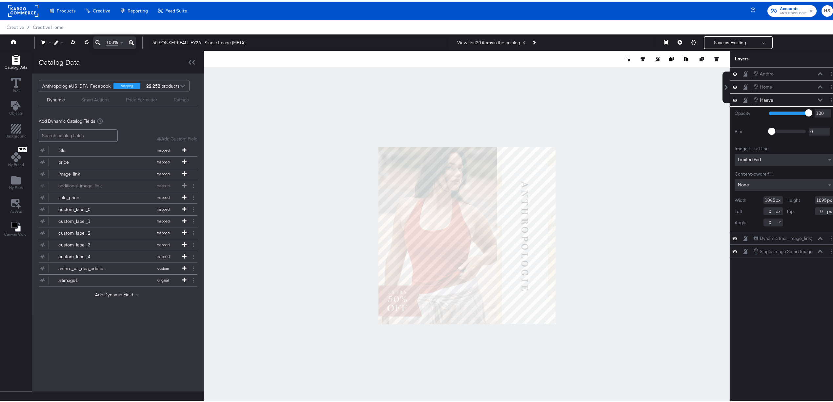
click at [765, 210] on input "0" at bounding box center [773, 210] width 20 height 8
type input "-6"
click at [764, 319] on div "[PERSON_NAME] Home Home [PERSON_NAME] Opacity 1 100 100 Blur 0 2000 0 Image fil…" at bounding box center [785, 237] width 110 height 343
click at [818, 99] on icon at bounding box center [820, 98] width 5 height 3
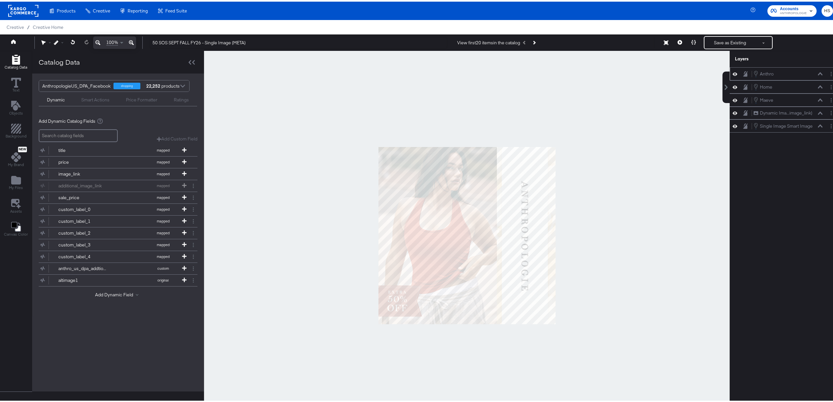
click at [818, 73] on icon at bounding box center [820, 72] width 5 height 3
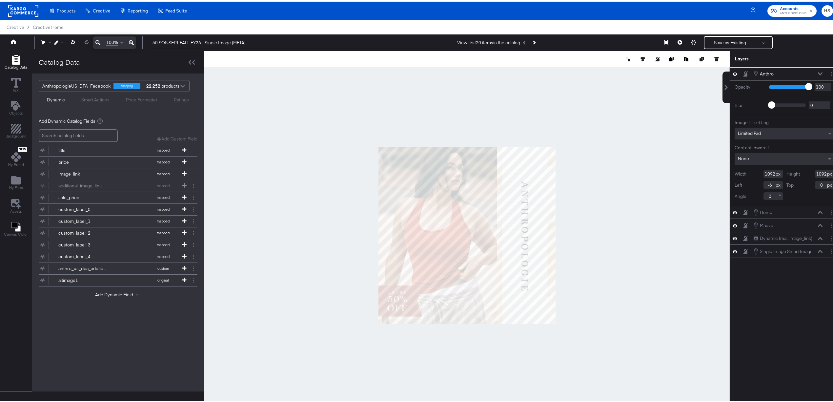
click at [818, 73] on icon at bounding box center [820, 72] width 5 height 3
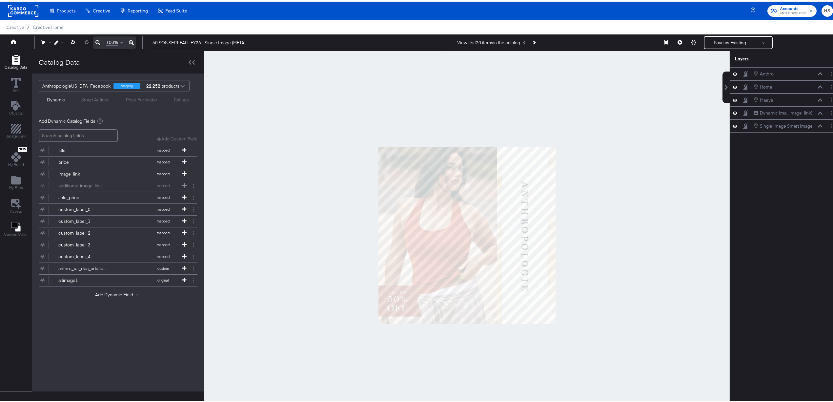
click at [813, 89] on div "Home Home" at bounding box center [788, 85] width 70 height 7
click at [818, 87] on icon at bounding box center [820, 85] width 5 height 3
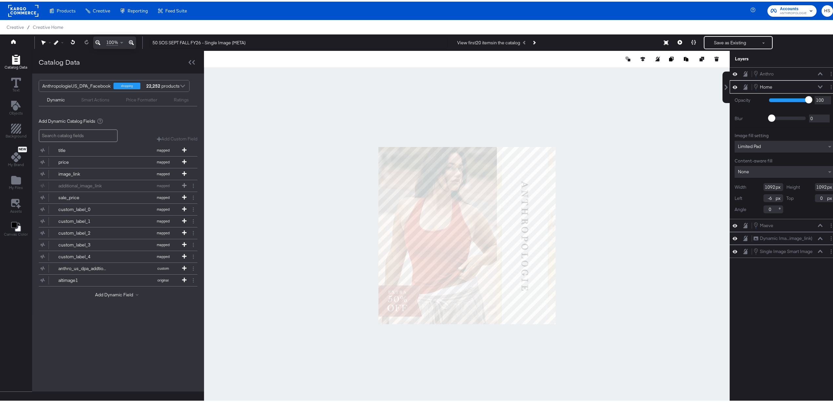
click at [818, 86] on icon at bounding box center [820, 85] width 5 height 3
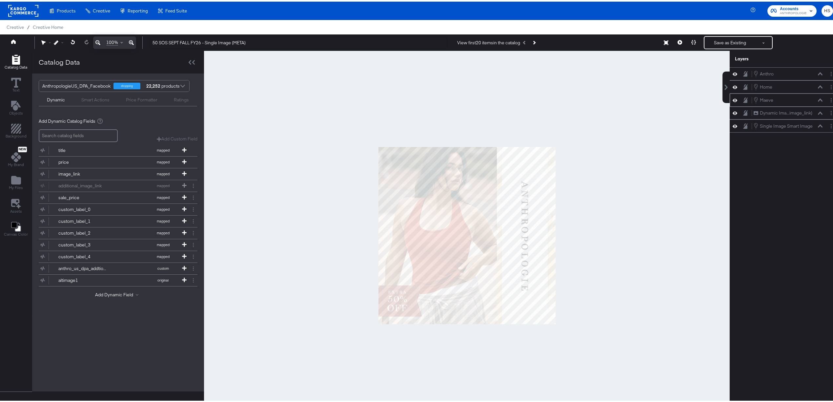
click at [812, 97] on div "[PERSON_NAME]" at bounding box center [788, 98] width 70 height 7
click at [818, 100] on icon at bounding box center [820, 98] width 5 height 3
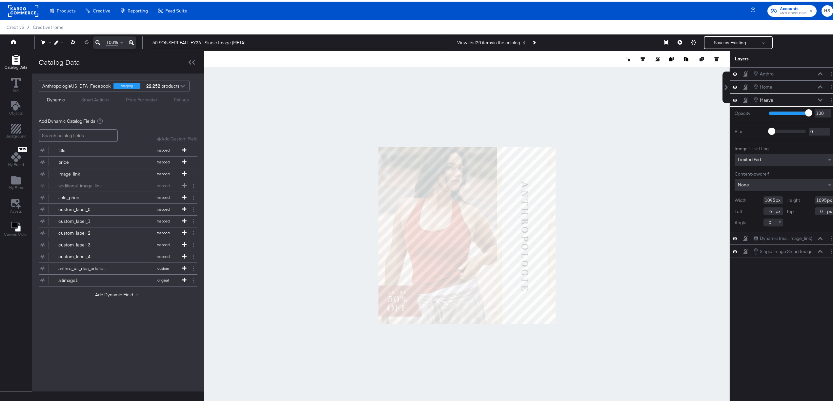
click at [818, 100] on icon at bounding box center [820, 98] width 5 height 3
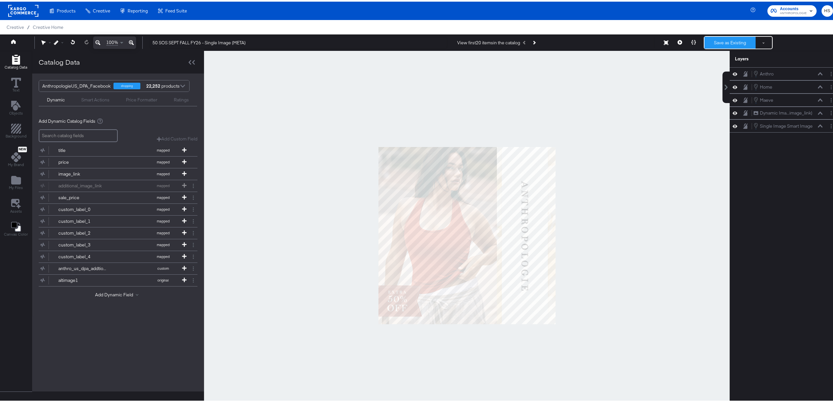
click at [711, 40] on button "Save as Existing" at bounding box center [729, 41] width 51 height 12
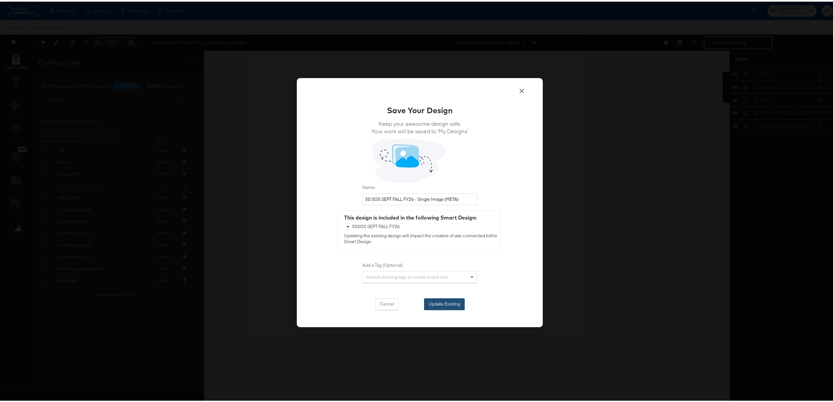
click at [451, 303] on button "Update Existing" at bounding box center [444, 302] width 41 height 12
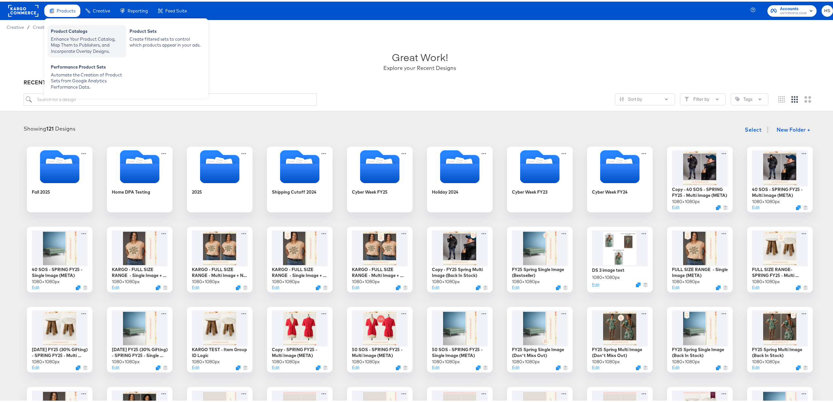
click at [82, 34] on div "Enhance Your Product Catalog, Map Them to Publishers, and Incorporate Overlay D…" at bounding box center [87, 43] width 72 height 18
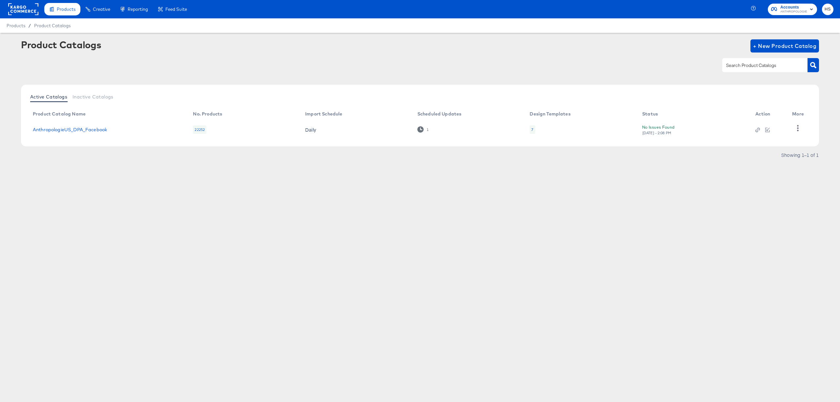
click at [89, 137] on td "AnthropologieUS_DPA_Facebook" at bounding box center [108, 129] width 160 height 20
click at [87, 131] on link "AnthropologieUS_DPA_Facebook" at bounding box center [70, 129] width 74 height 5
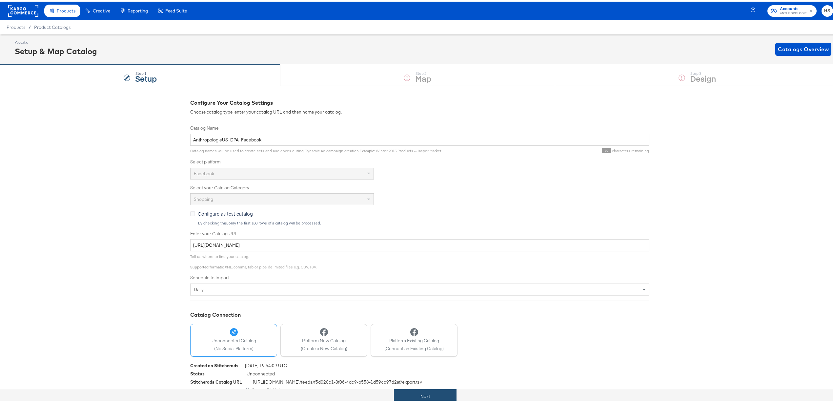
click at [412, 394] on button "Next" at bounding box center [425, 394] width 63 height 15
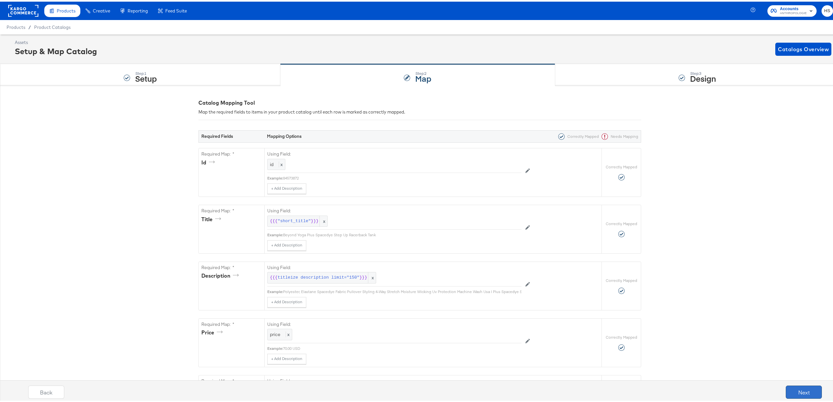
click at [789, 393] on button "Next" at bounding box center [804, 390] width 36 height 13
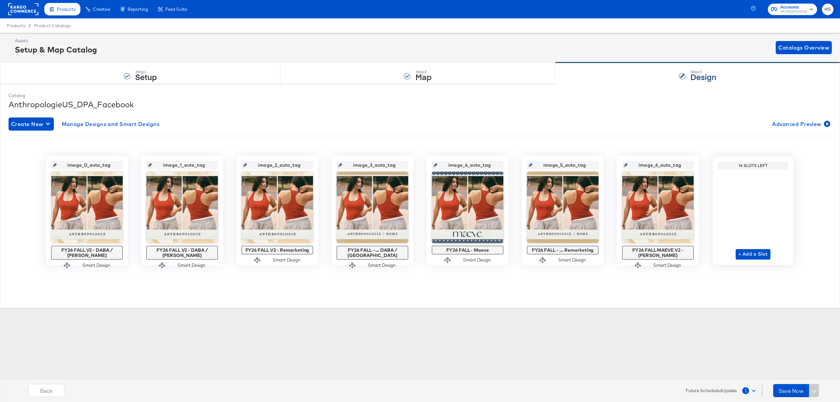
click at [752, 389] on span at bounding box center [753, 390] width 4 height 4
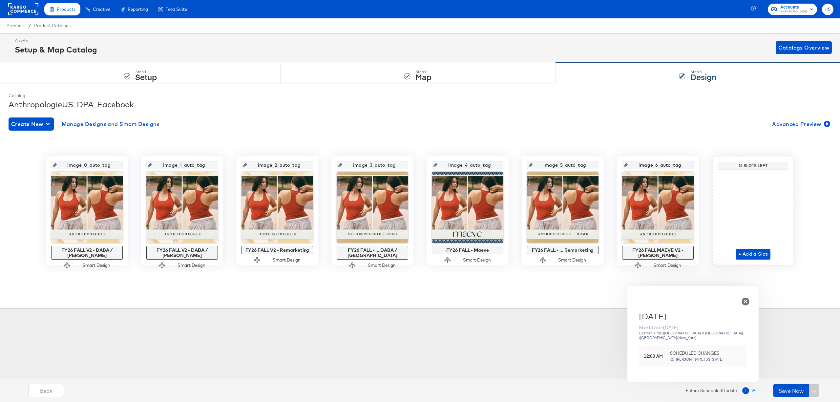
click at [693, 357] on div "[PERSON_NAME][US_STATE]" at bounding box center [699, 359] width 48 height 5
click at [744, 301] on icon "button" at bounding box center [745, 301] width 8 height 8
